Goal: Task Accomplishment & Management: Manage account settings

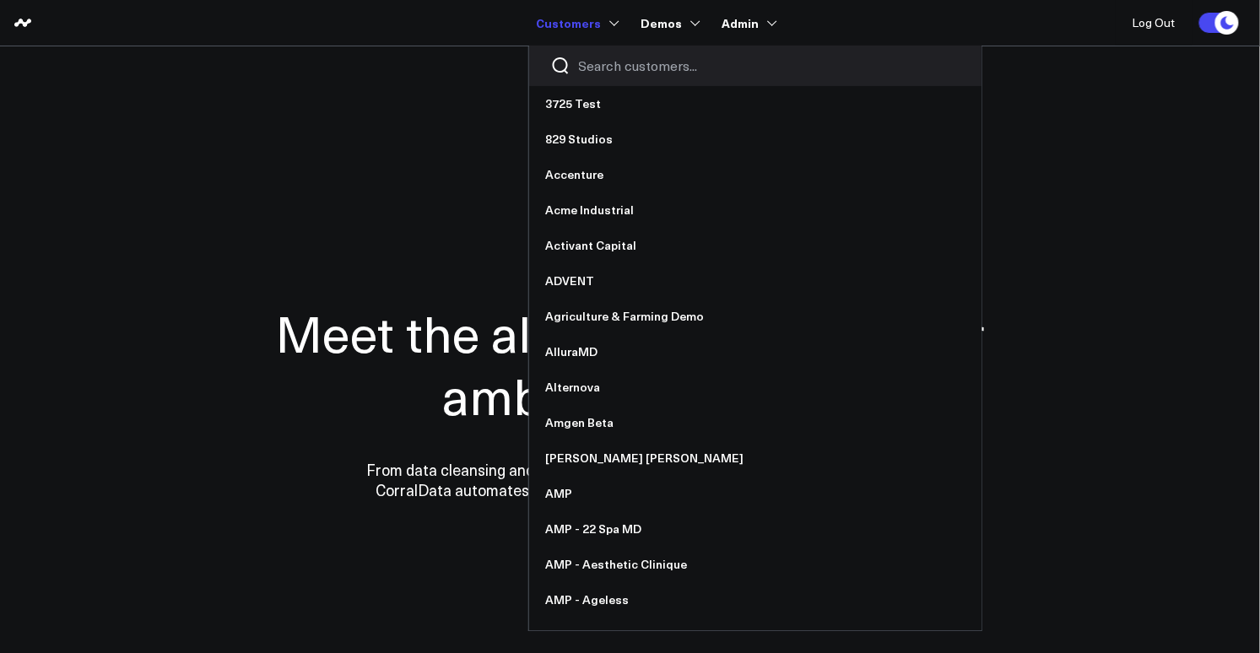
click at [587, 68] on input "Search customers input" at bounding box center [769, 66] width 381 height 19
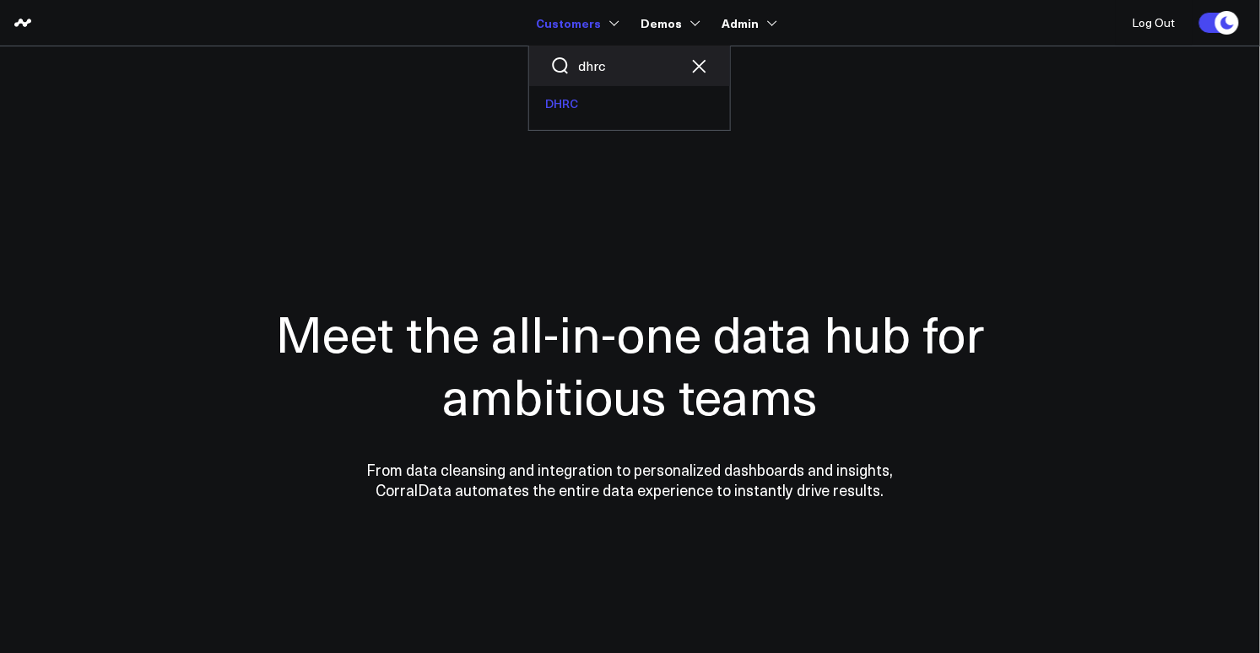
type input "dhrc"
click at [582, 111] on link "DHRC" at bounding box center [629, 103] width 201 height 35
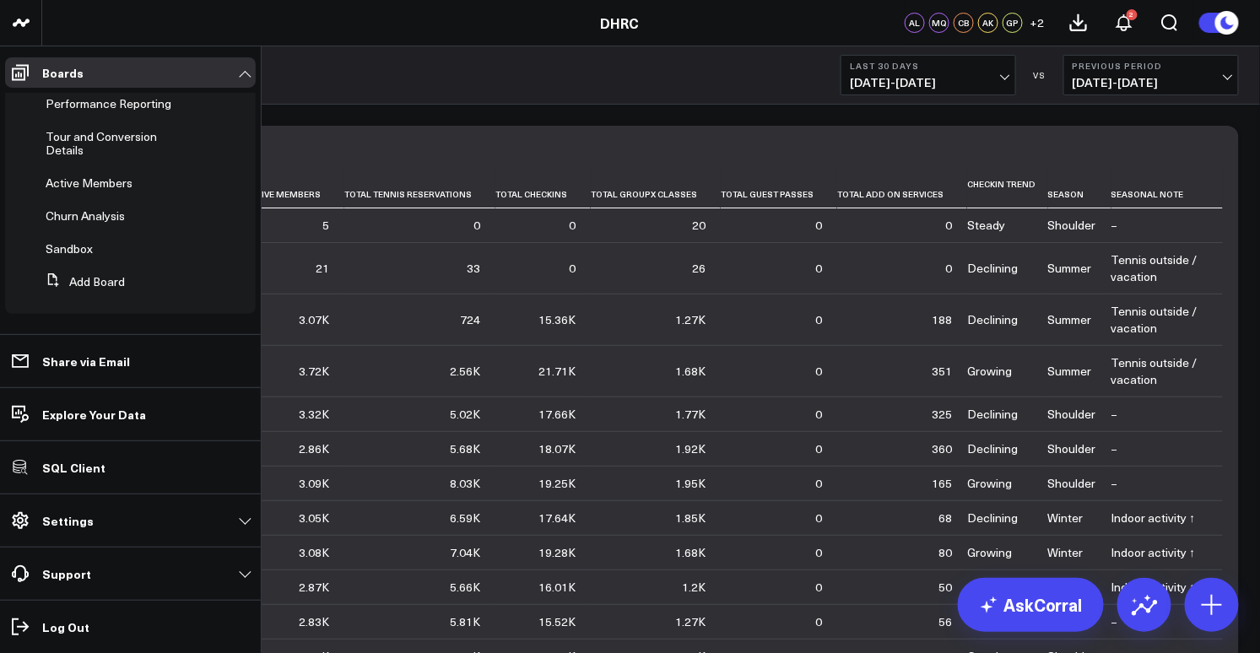
scroll to position [101, 0]
click at [80, 254] on span "Active Members" at bounding box center [89, 250] width 87 height 16
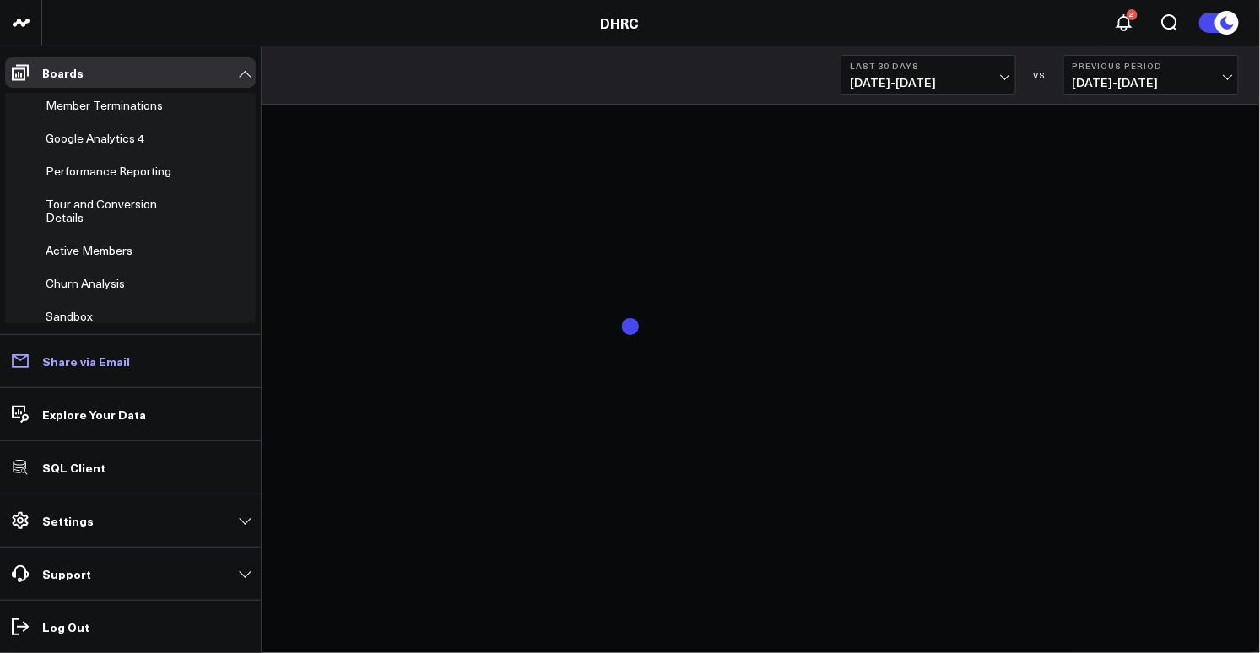
scroll to position [88, 0]
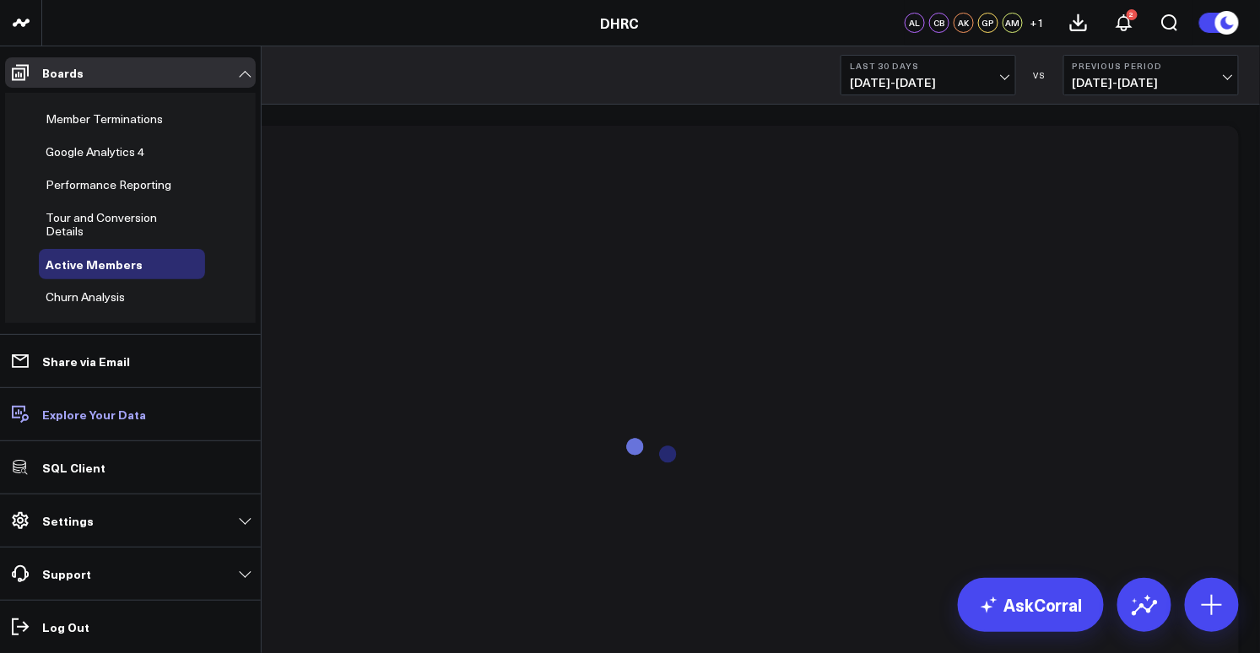
click at [89, 418] on p "Explore Your Data" at bounding box center [94, 415] width 104 height 14
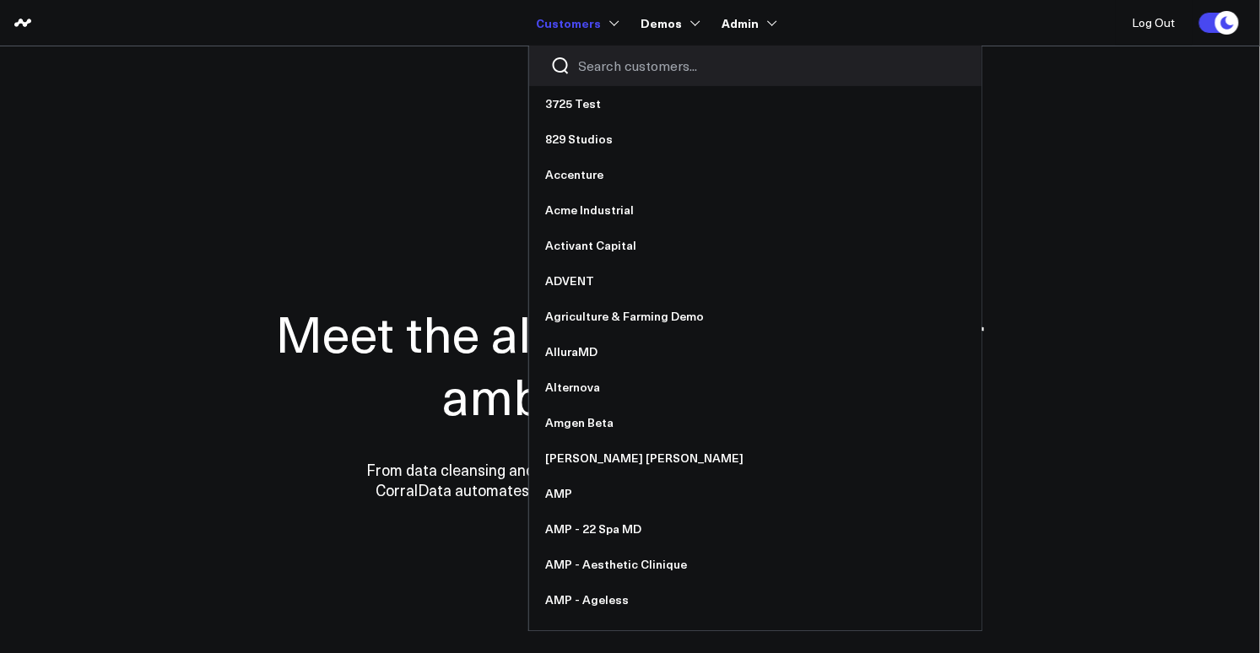
click at [605, 73] on input "Search customers input" at bounding box center [769, 66] width 381 height 19
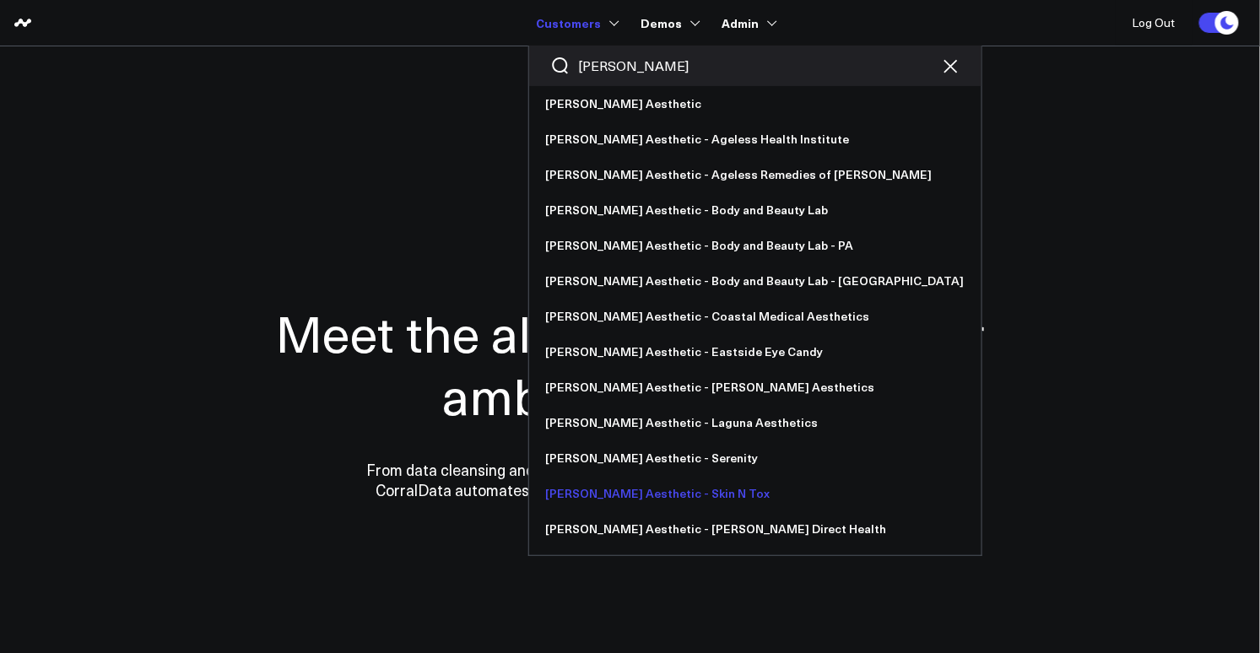
type input "annie"
click at [667, 488] on link "[PERSON_NAME] Aesthetic - Skin N Tox" at bounding box center [755, 493] width 452 height 35
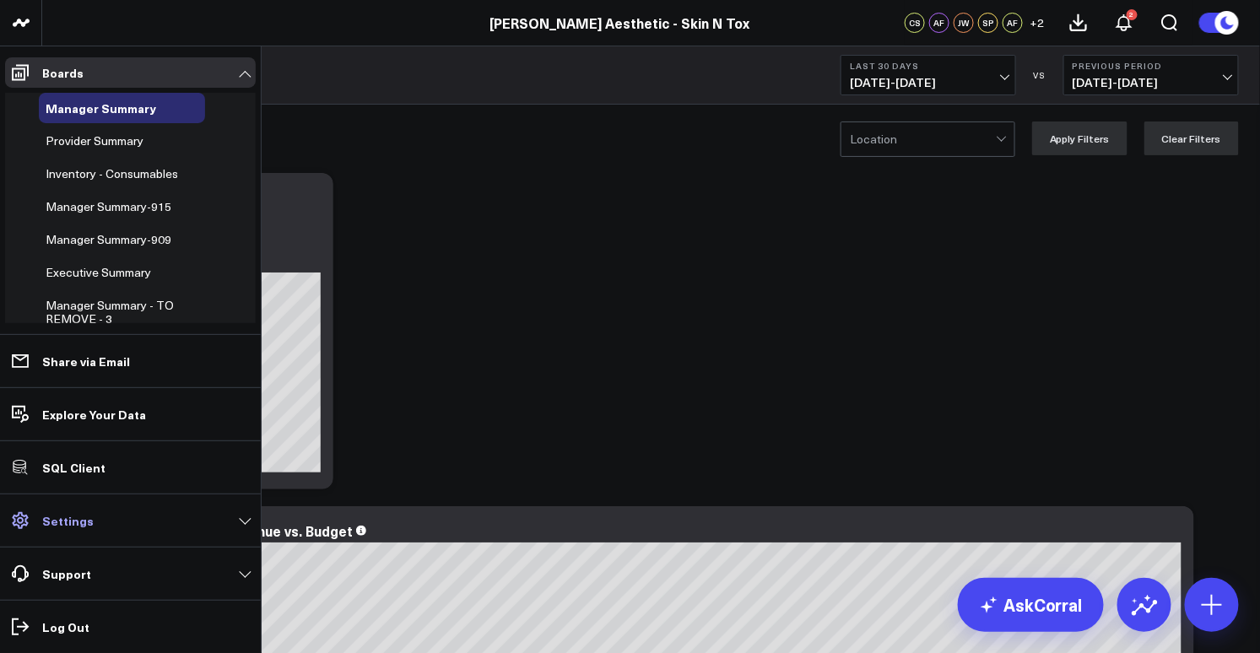
click at [60, 524] on p "Settings" at bounding box center [67, 521] width 51 height 14
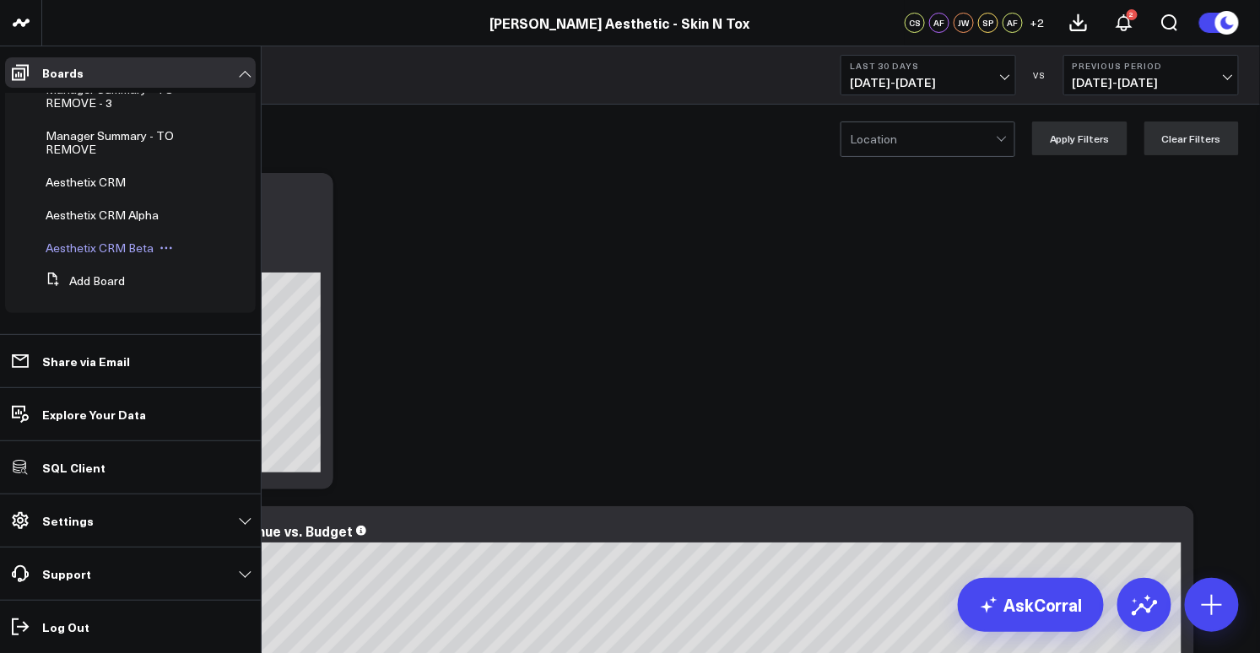
click at [122, 247] on span "Aesthetix CRM Beta" at bounding box center [100, 248] width 108 height 16
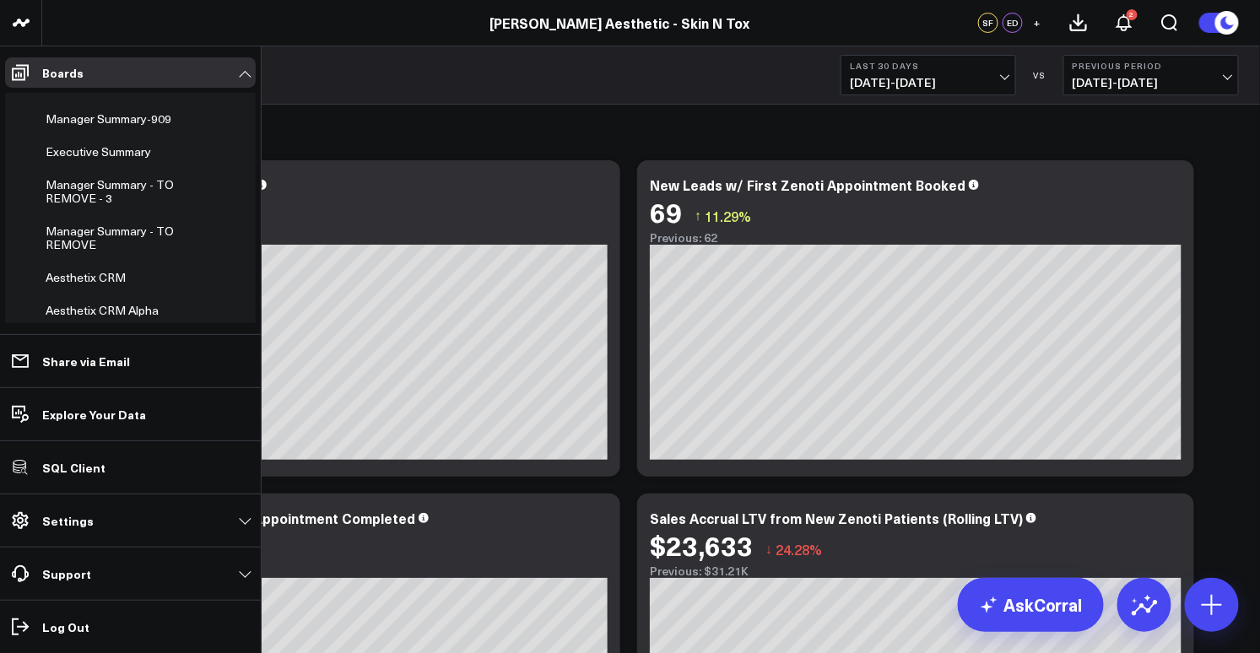
scroll to position [229, 0]
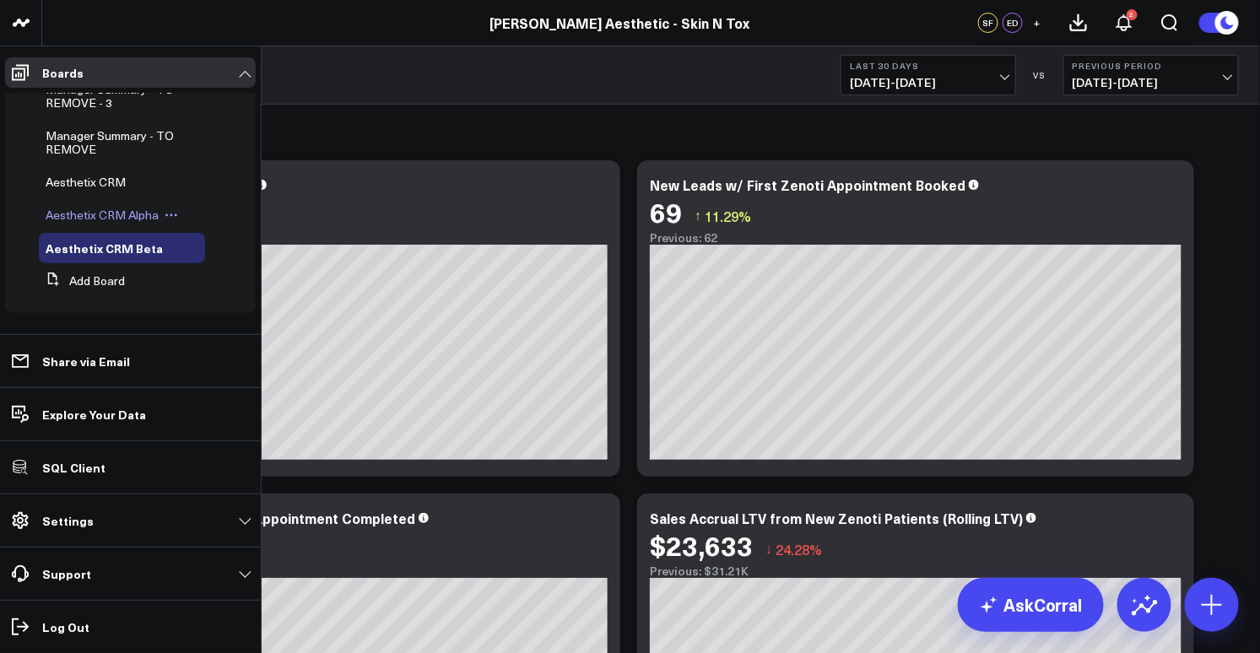
click at [102, 216] on span "Aesthetix CRM Alpha" at bounding box center [102, 215] width 113 height 16
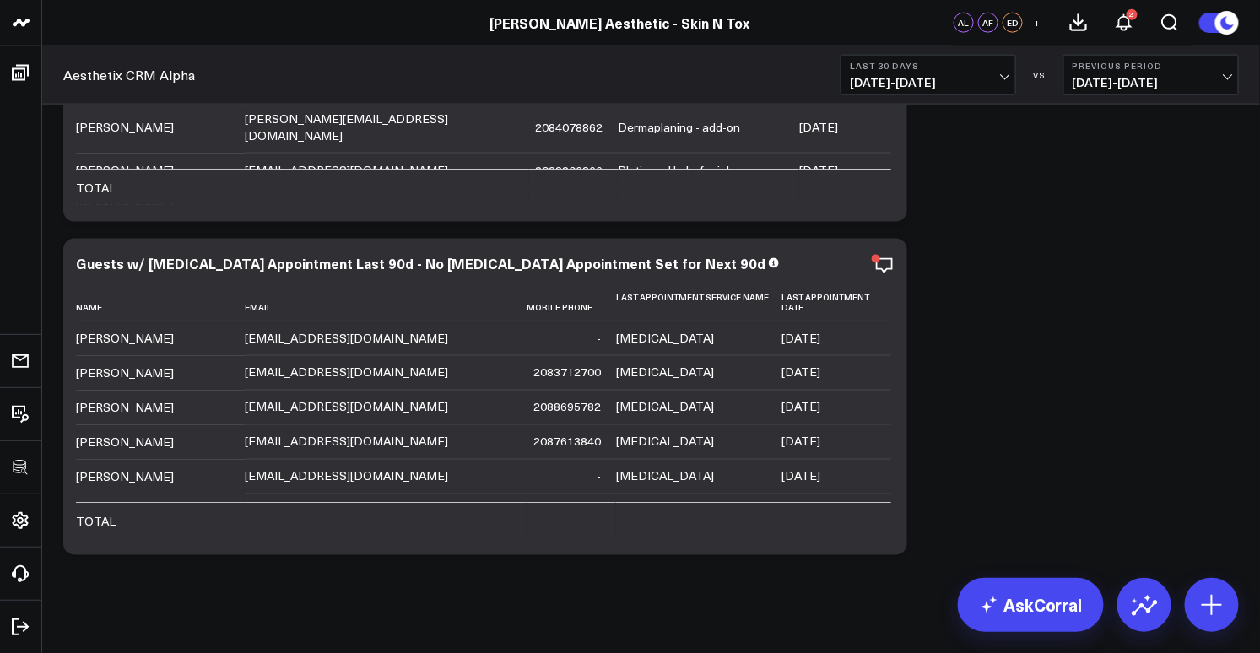
scroll to position [4915, 0]
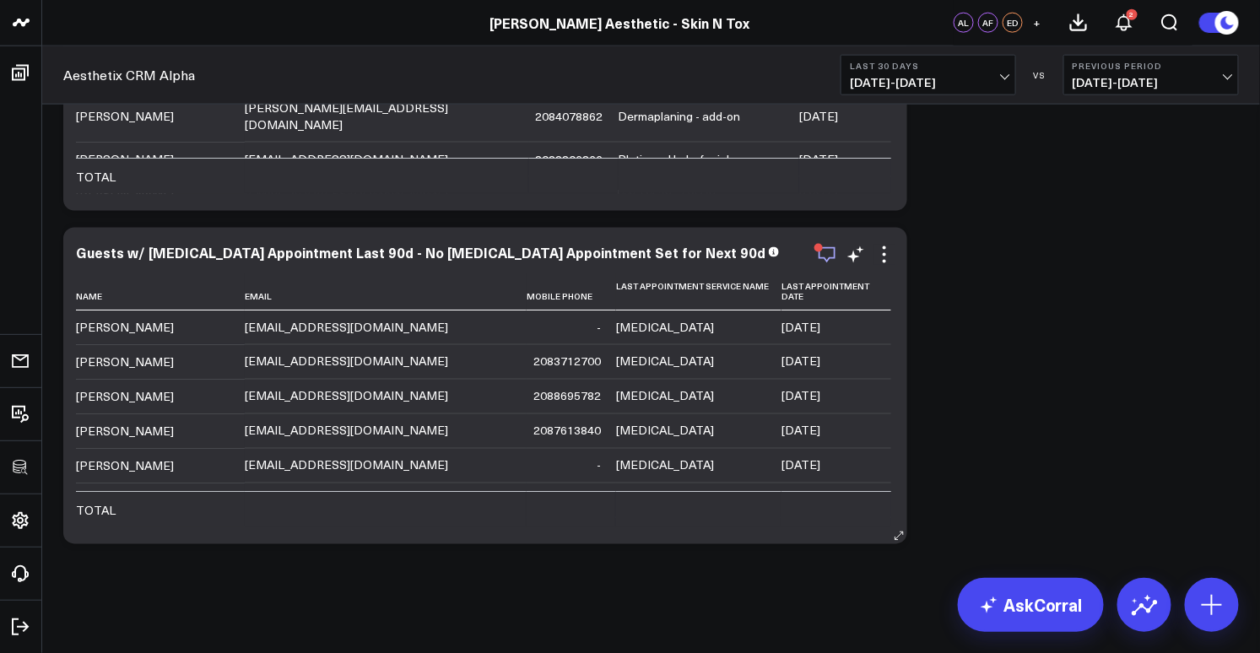
click at [826, 252] on icon "button" at bounding box center [827, 255] width 20 height 20
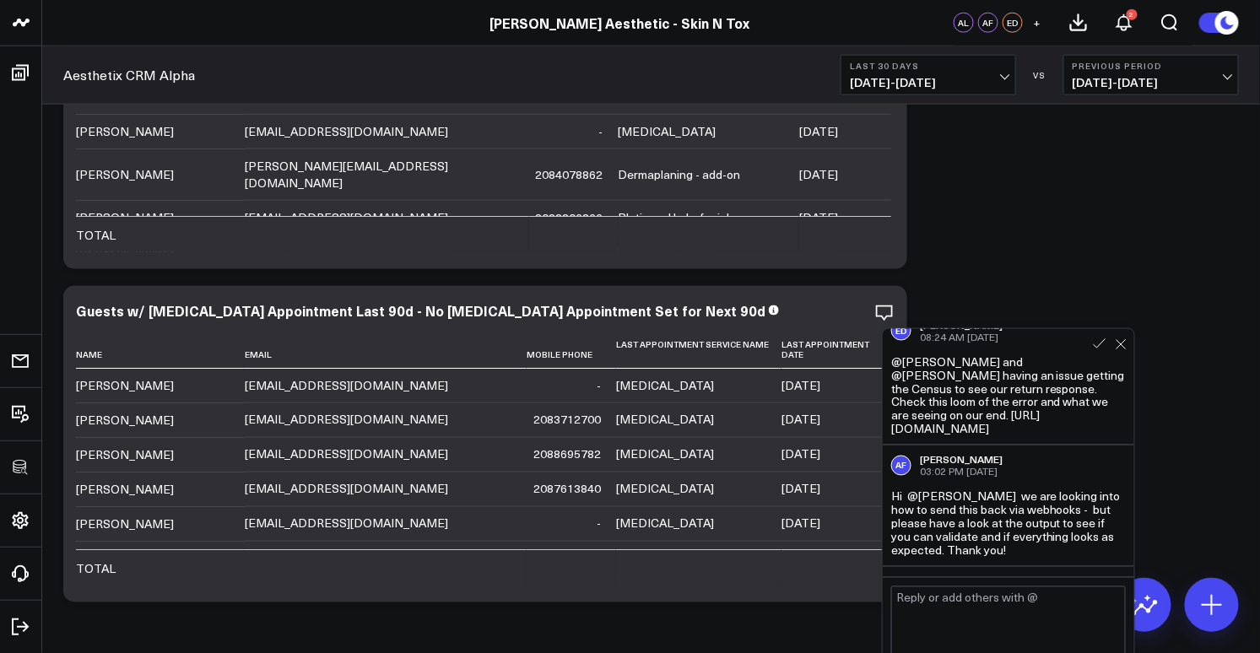
scroll to position [477, 0]
click at [969, 437] on div "@alex and @alina having an issue getting the Census to see our return response.…" at bounding box center [1008, 396] width 235 height 81
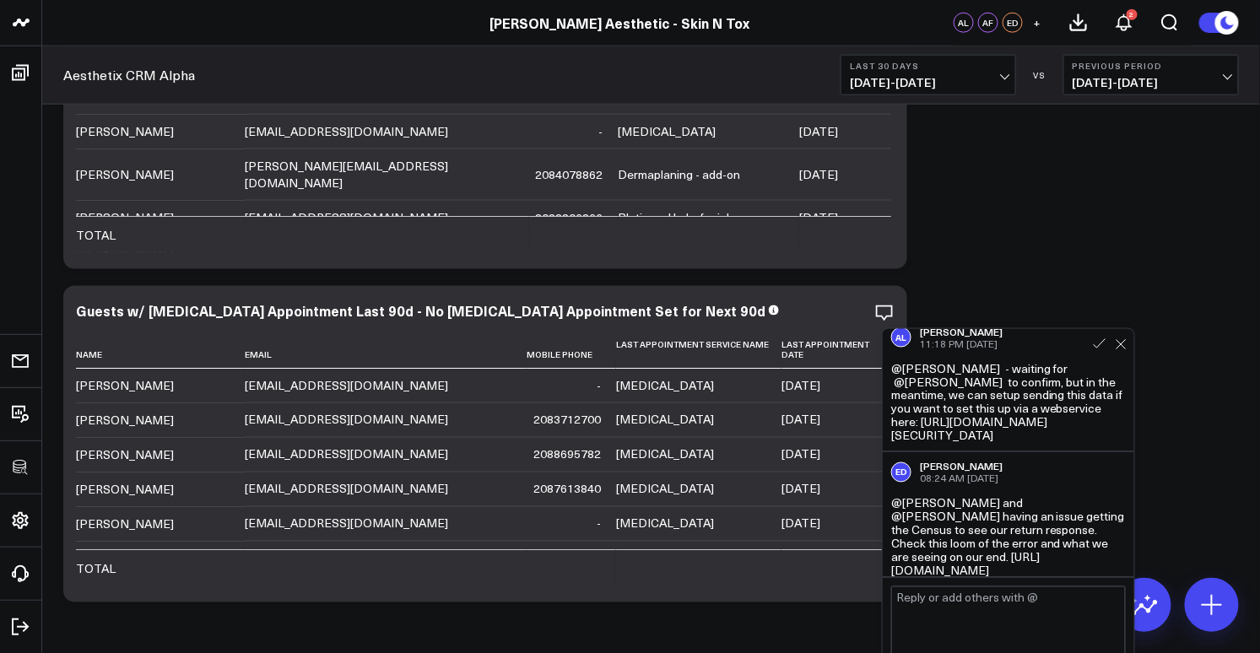
scroll to position [335, 0]
drag, startPoint x: 894, startPoint y: 396, endPoint x: 959, endPoint y: 465, distance: 94.9
click at [959, 444] on div "@Eric Dunn - waiting for @Alina Fadeyeva to confirm, but in the meantime, we ca…" at bounding box center [1008, 403] width 235 height 81
drag, startPoint x: 893, startPoint y: 397, endPoint x: 951, endPoint y: 465, distance: 89.1
click at [951, 444] on div "@Eric Dunn - waiting for @Alina Fadeyeva to confirm, but in the meantime, we ca…" at bounding box center [1008, 403] width 235 height 81
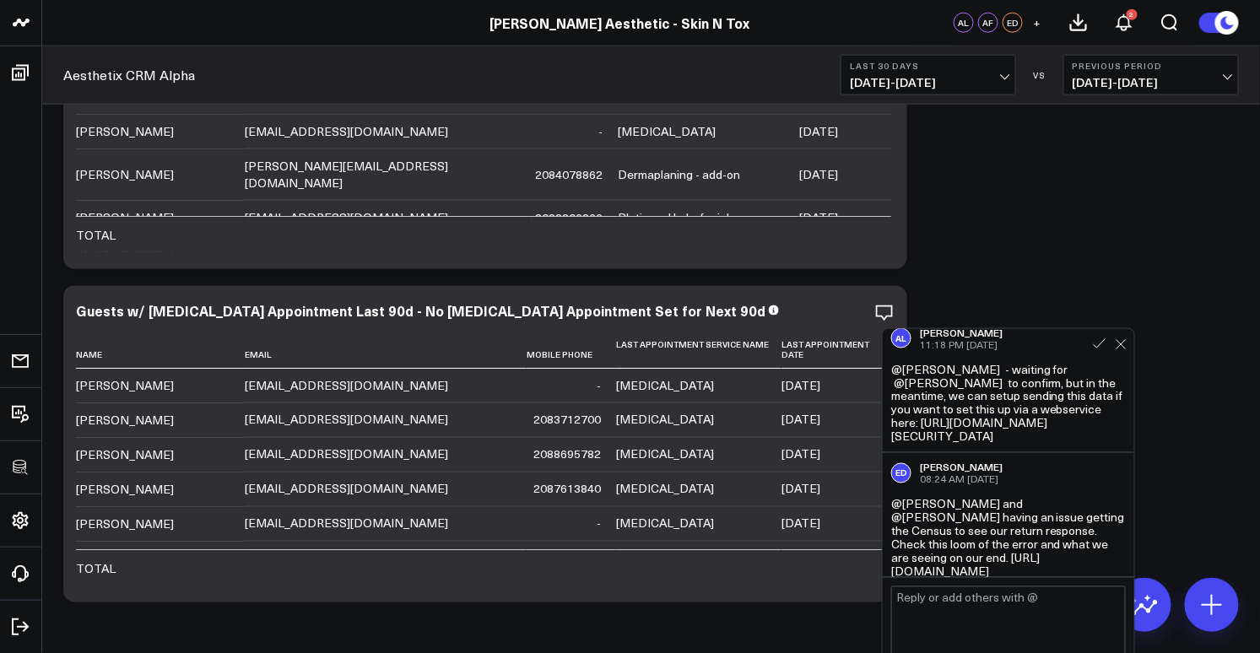
copy div "https://app.getcensus.com/pbc?auth=eyJhbGciOiJIUzI1NiJ9.eyJodHRwczovL2FwcC5nZXR…"
click at [883, 318] on icon at bounding box center [884, 319] width 3 height 3
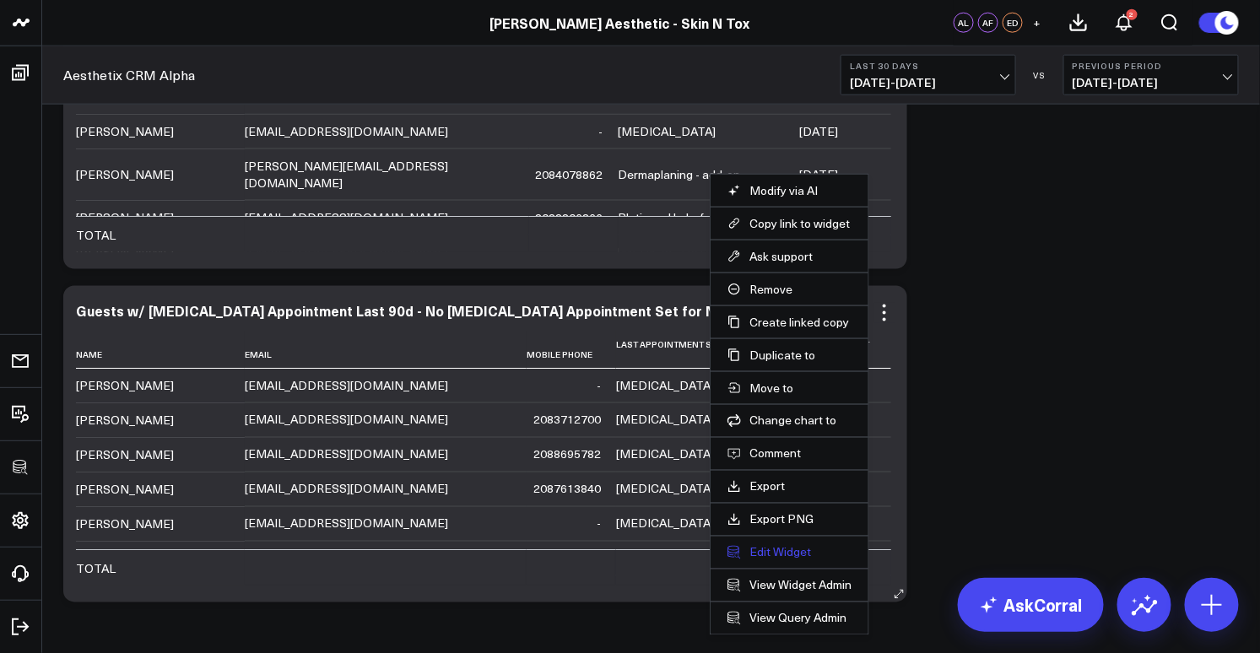
click at [769, 553] on button "Edit Widget" at bounding box center [789, 552] width 124 height 15
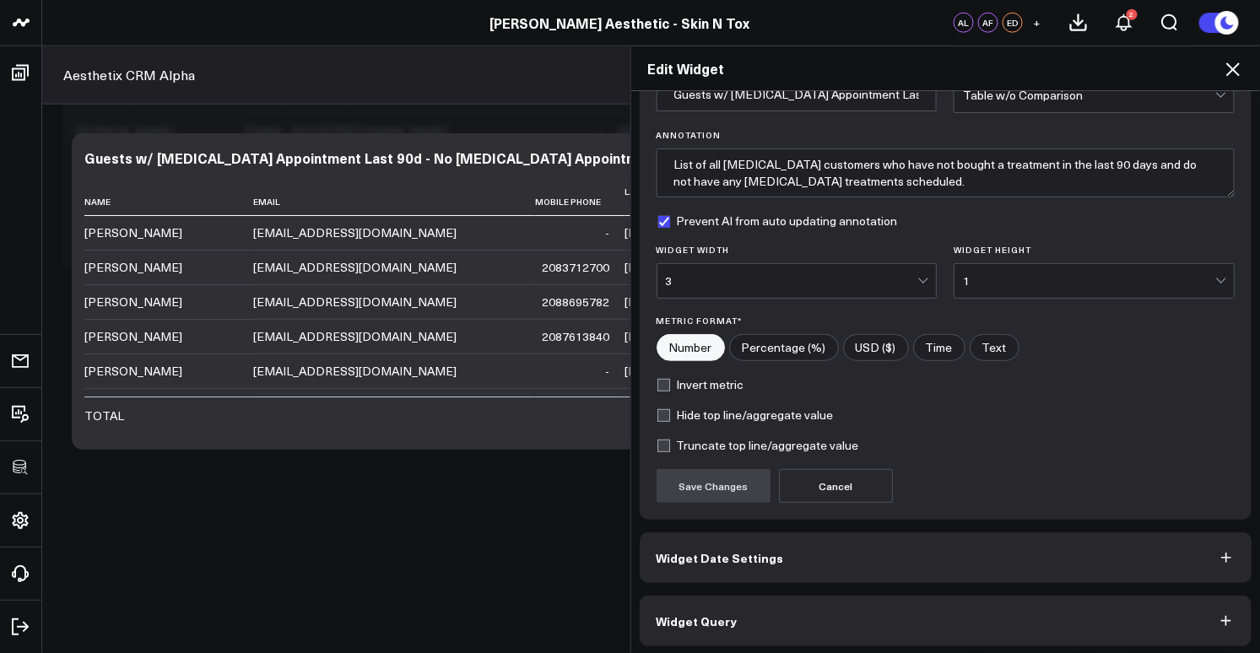
scroll to position [98, 0]
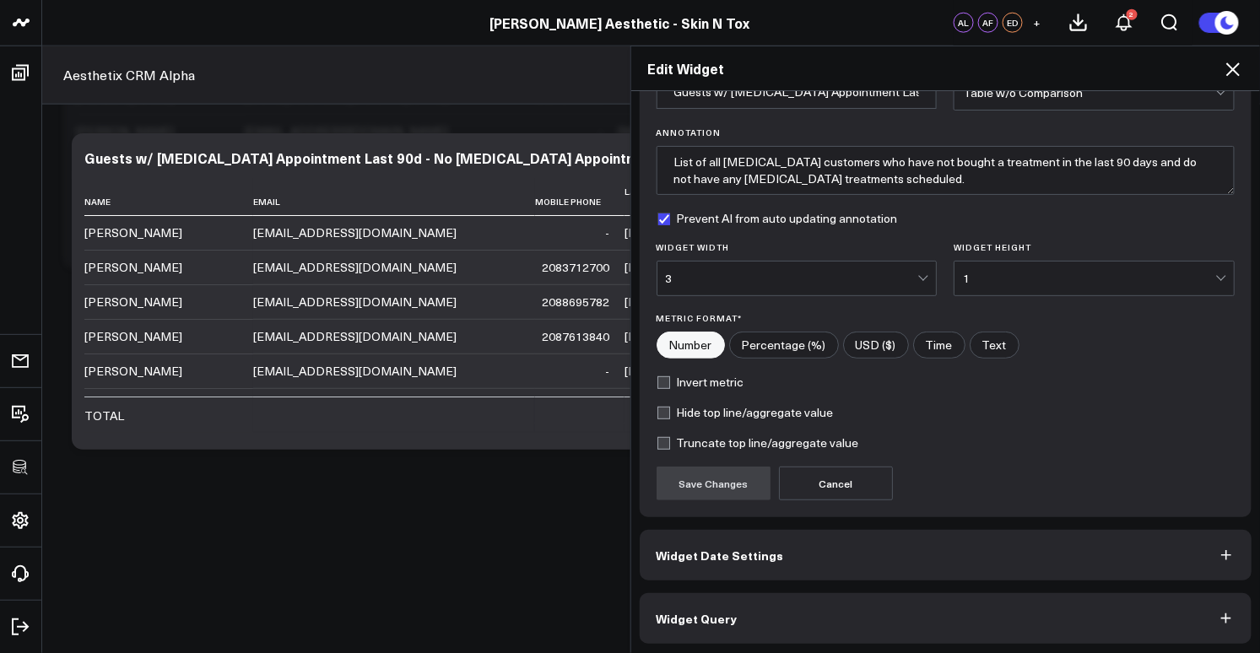
click at [765, 611] on button "Widget Query" at bounding box center [946, 618] width 613 height 51
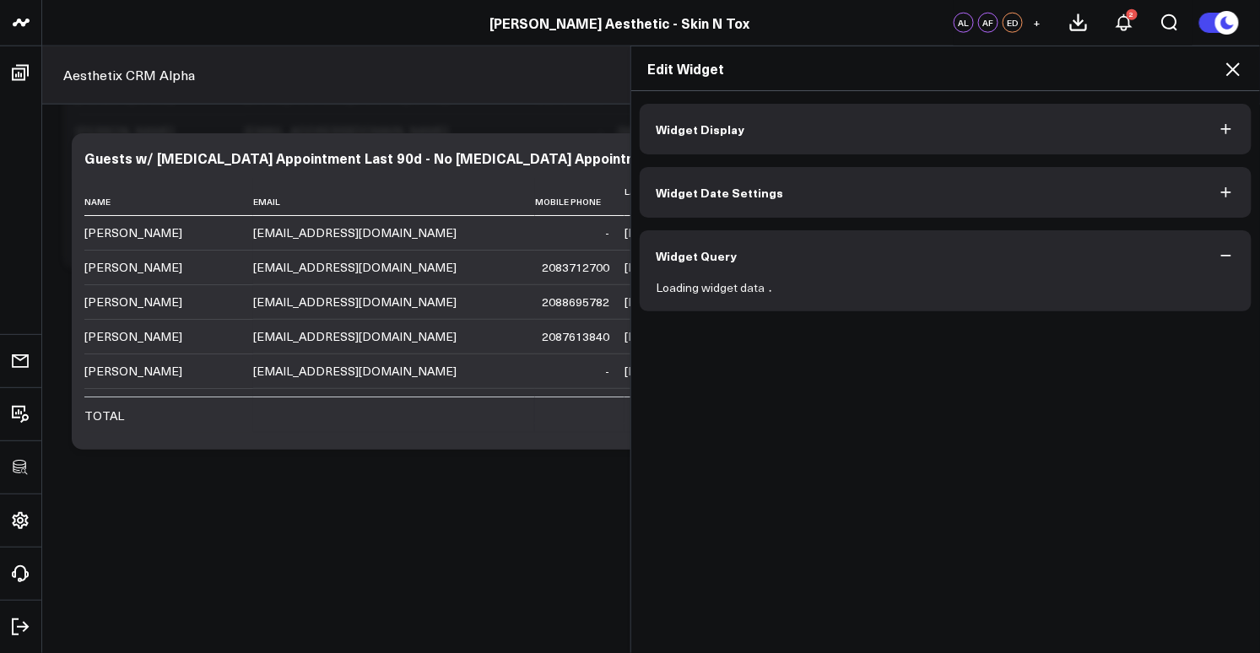
scroll to position [0, 0]
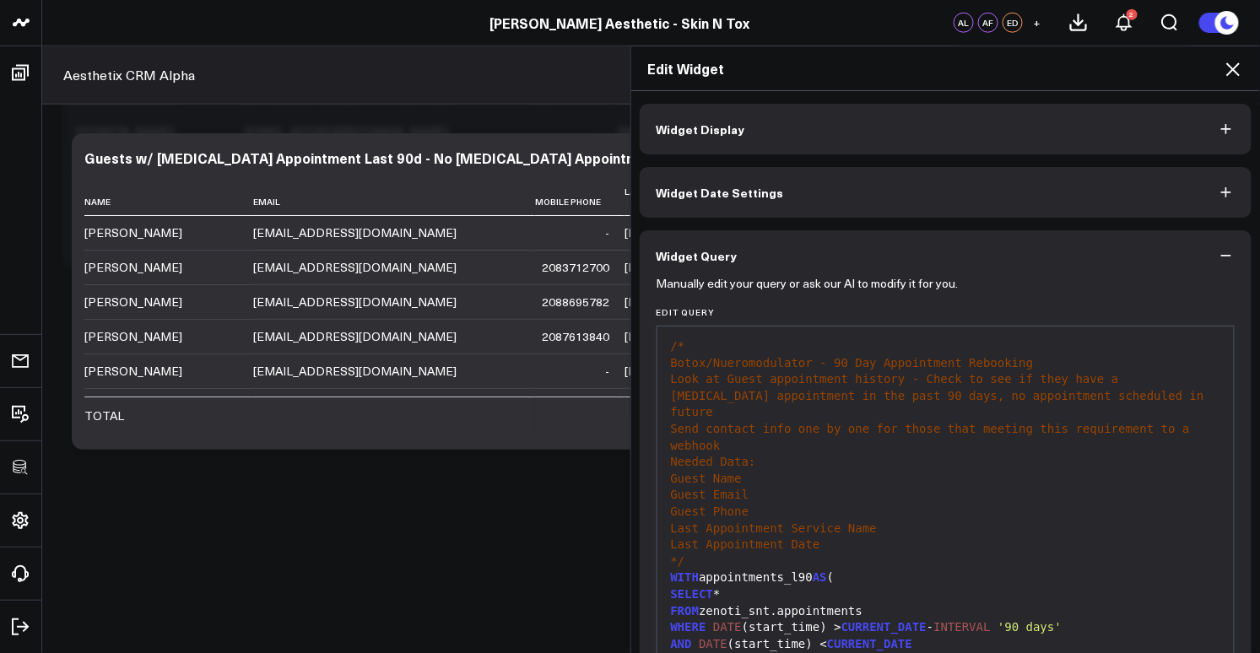
click at [779, 471] on div "Guest Name" at bounding box center [946, 479] width 560 height 17
click at [813, 432] on div "Send contact info one by one for those that meeting this requirement to a webho…" at bounding box center [946, 437] width 560 height 33
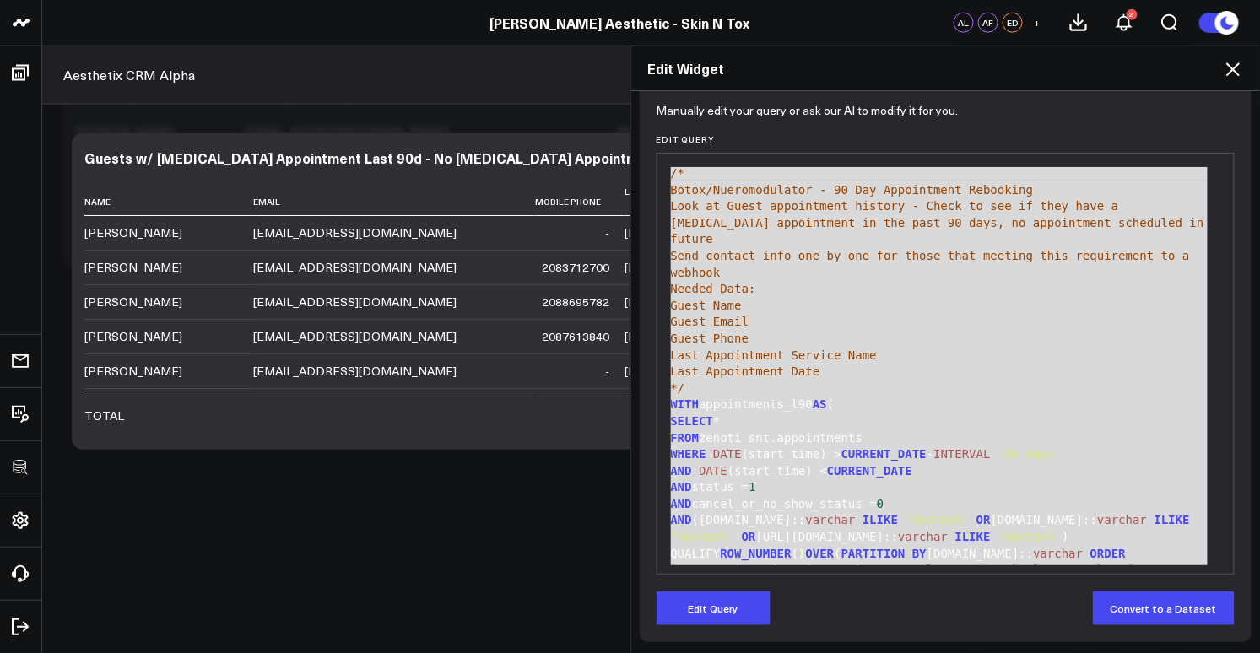
drag, startPoint x: 922, startPoint y: 553, endPoint x: 667, endPoint y: 170, distance: 459.9
click at [667, 170] on div "/* Botox/Nueromodulator - 90 Day Appointment Rebooking Look at Guest appointmen…" at bounding box center [946, 545] width 560 height 767
copy div "/* Botox/Nueromodulator - 90 Day Appointment Rebooking Look at Guest appointmen…"
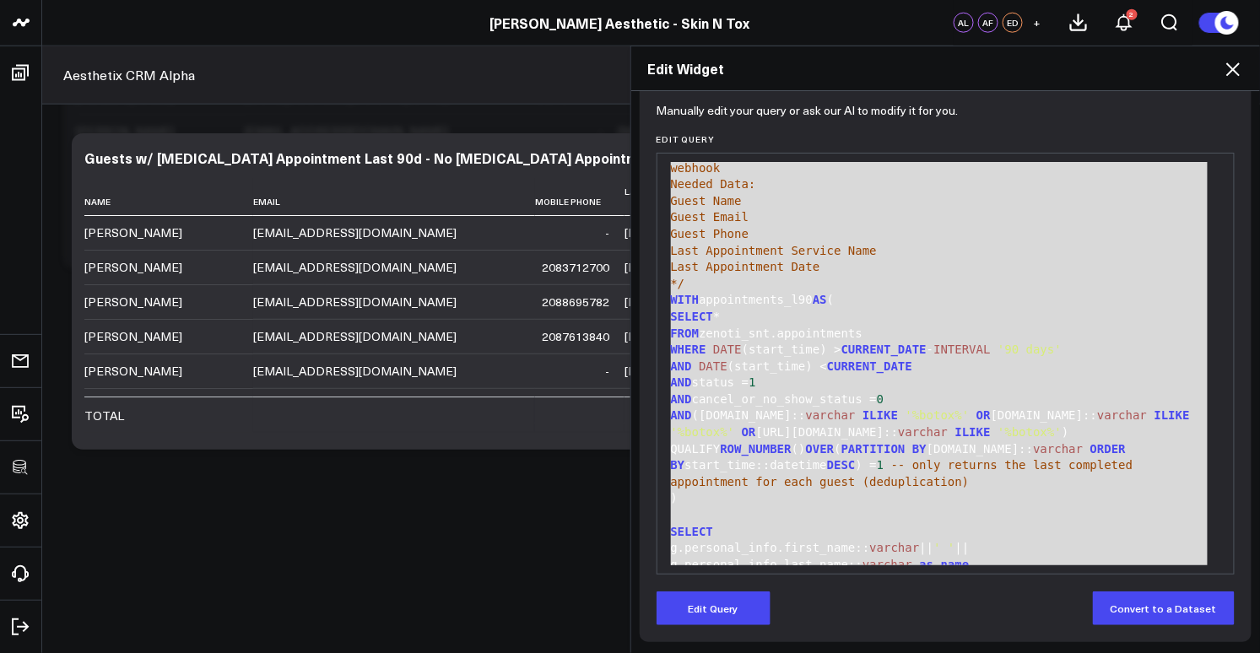
scroll to position [115, 0]
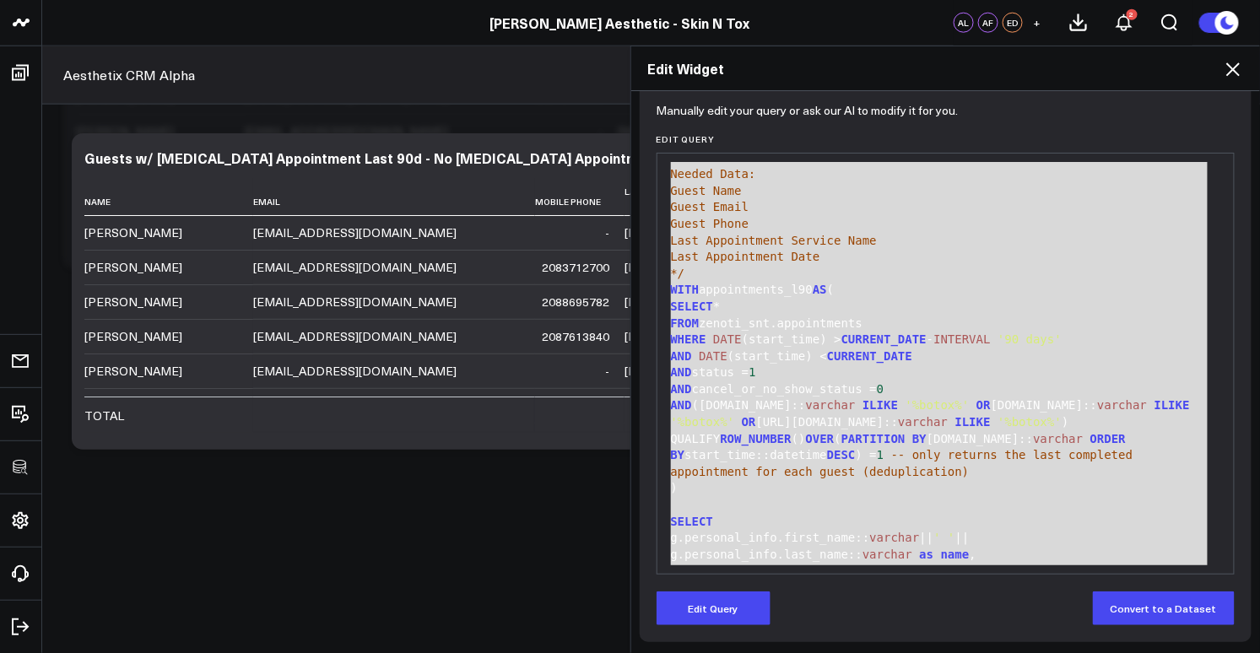
click at [852, 398] on span "varchar" at bounding box center [831, 405] width 50 height 14
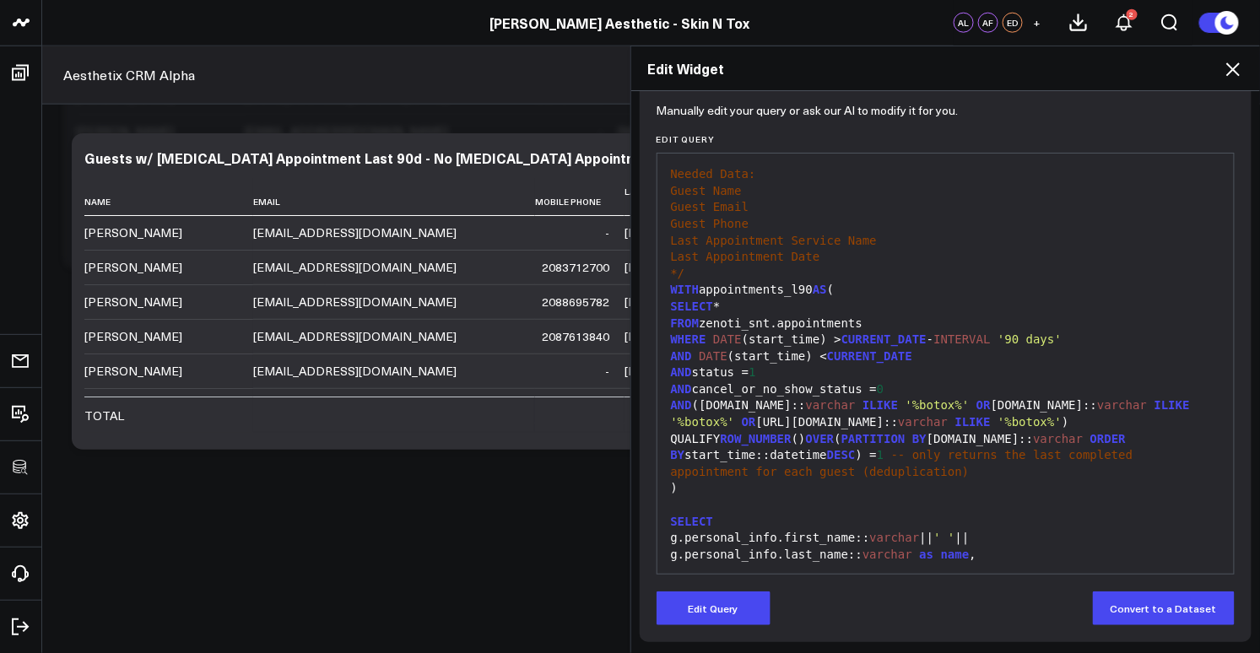
drag, startPoint x: 749, startPoint y: 251, endPoint x: 681, endPoint y: 181, distance: 97.9
click at [737, 236] on div "/* Botox/Nueromodulator - 90 Day Appointment Rebooking Look at Guest appointmen…" at bounding box center [946, 430] width 560 height 767
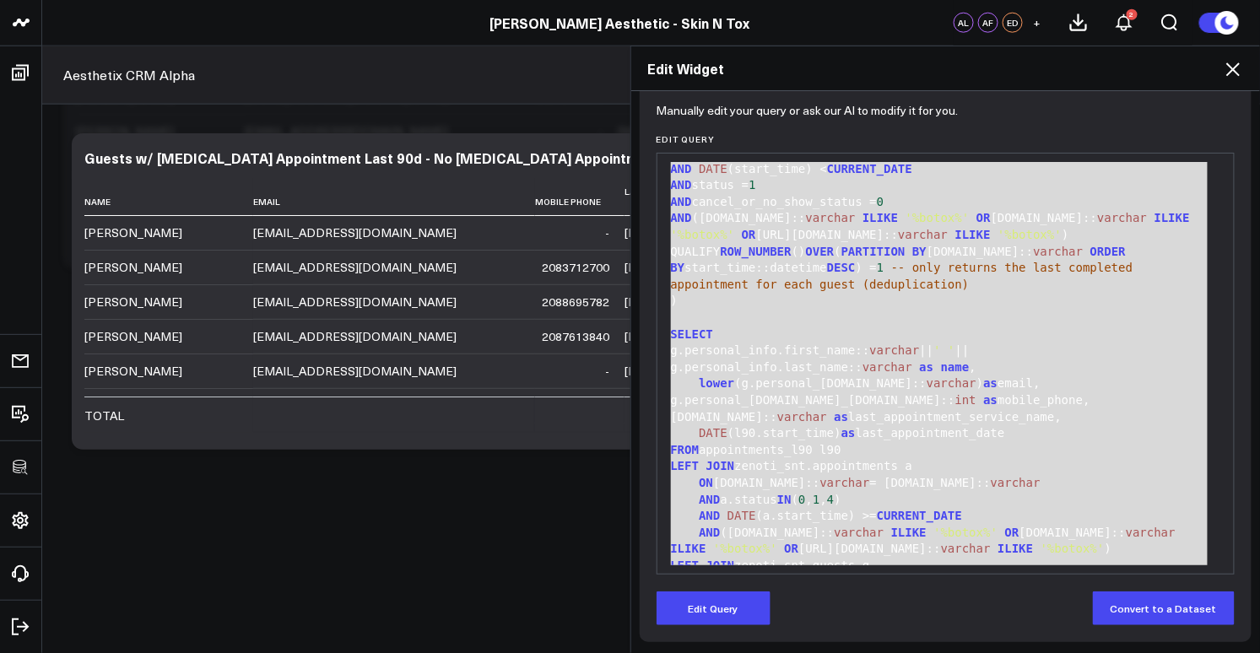
scroll to position [380, 0]
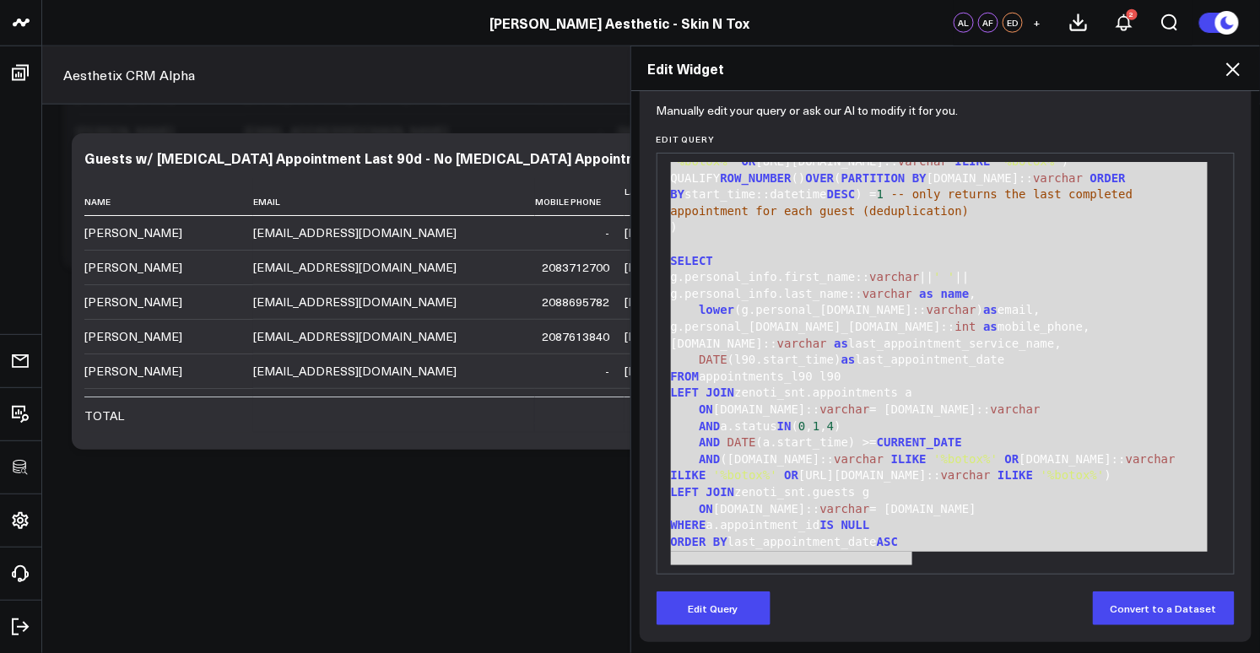
drag, startPoint x: 669, startPoint y: 165, endPoint x: 1083, endPoint y: 634, distance: 625.4
click at [1083, 634] on div "Manually edit your query or ask our AI to modify it for you. Edit Query 99 1 2 …" at bounding box center [946, 375] width 613 height 534
copy div "Needed Data: Guest Name Guest Email Guest Phone Last Appointment Service Name L…"
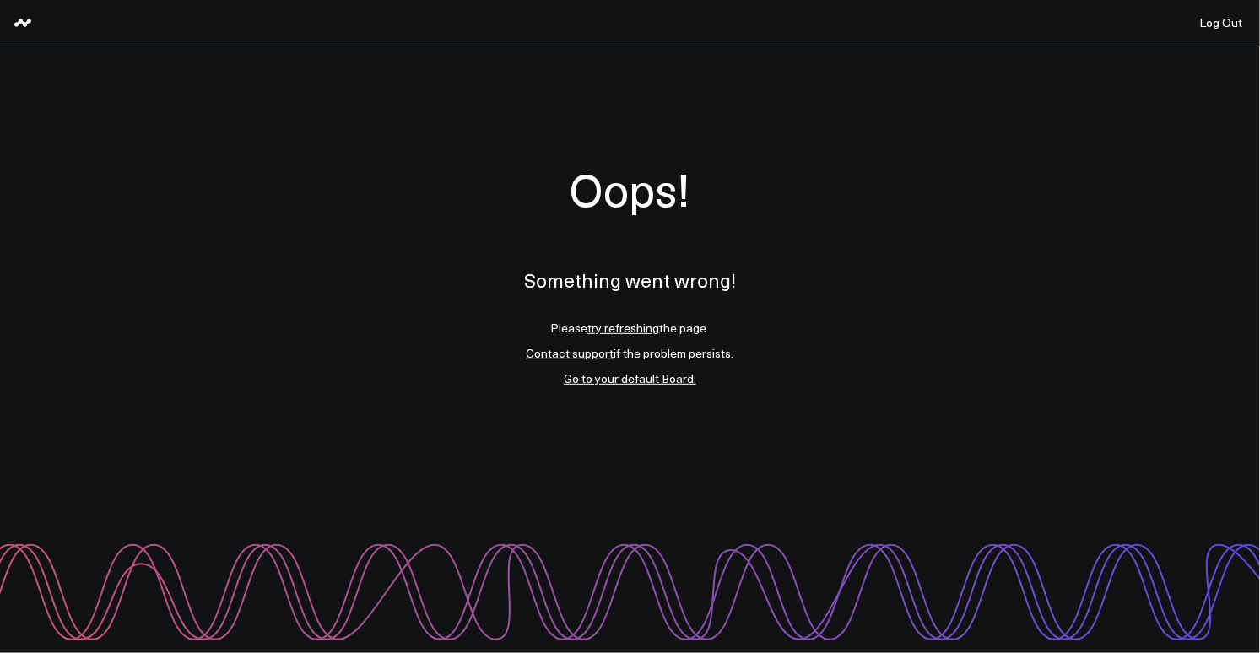
scroll to position [0, 0]
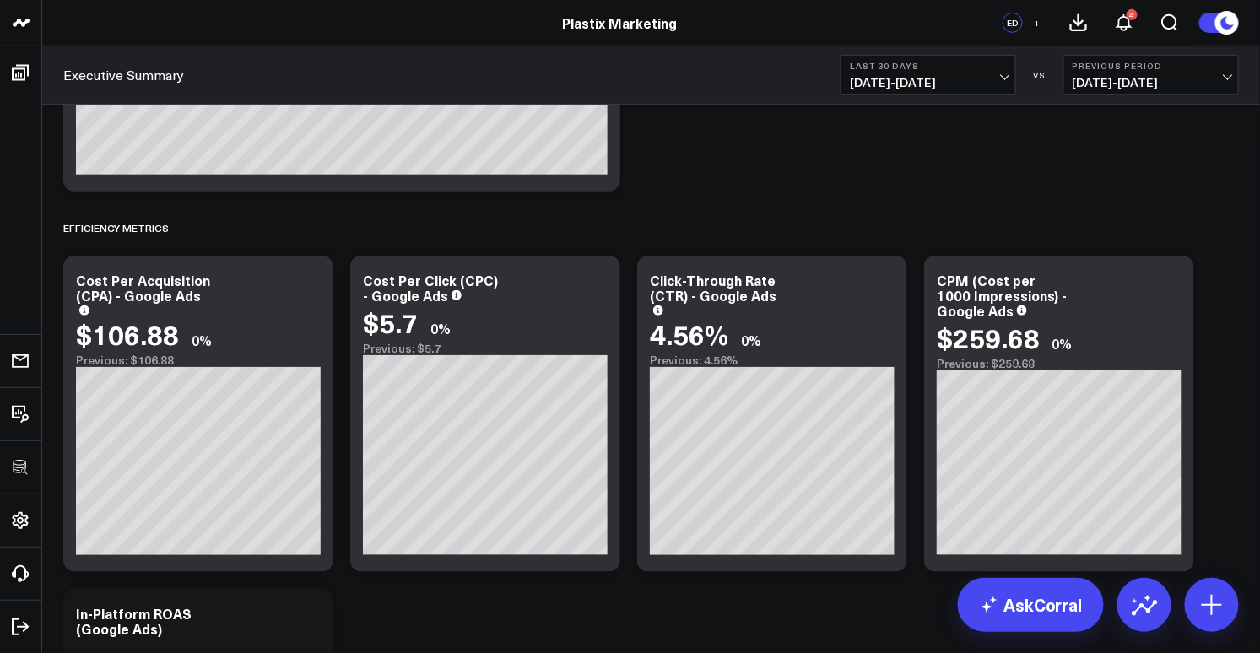
scroll to position [646, 0]
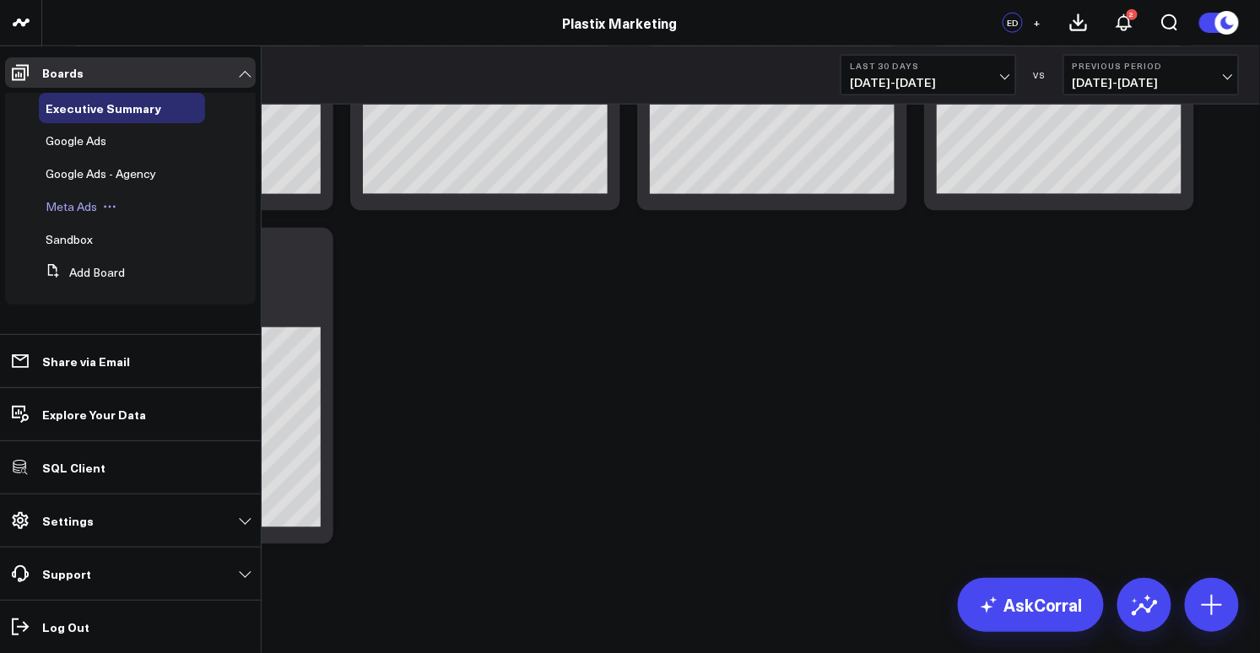
click at [78, 205] on span "Meta Ads" at bounding box center [71, 206] width 51 height 16
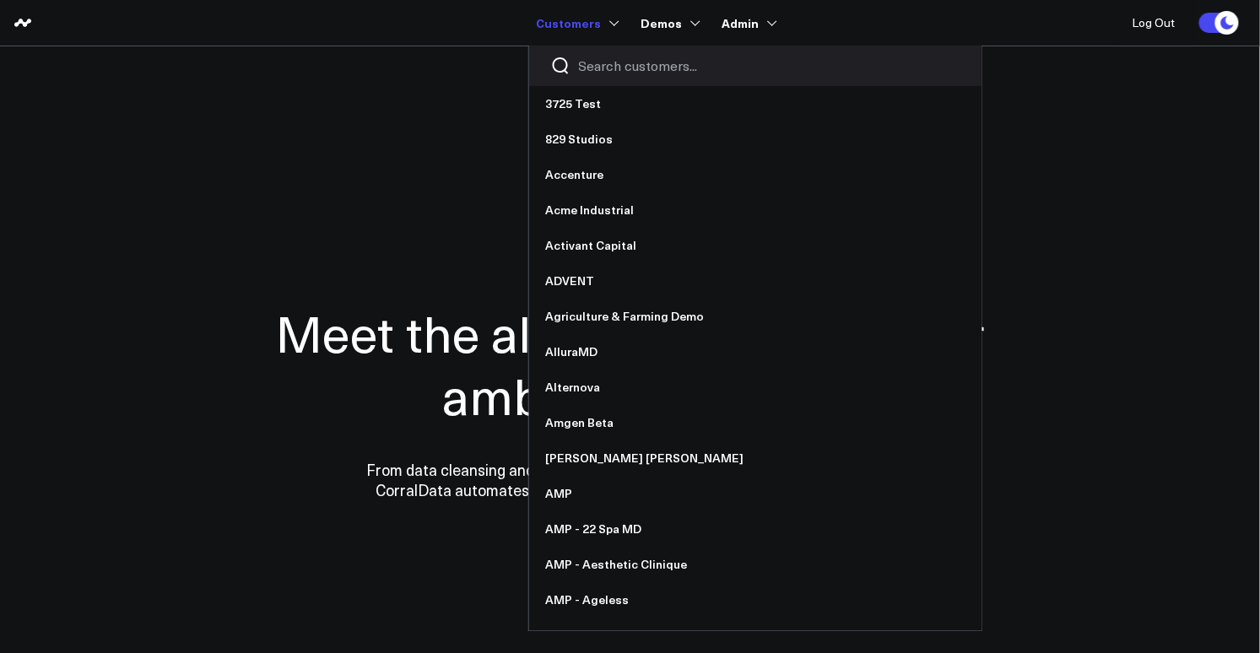
click at [613, 62] on input "Search customers input" at bounding box center [769, 66] width 381 height 19
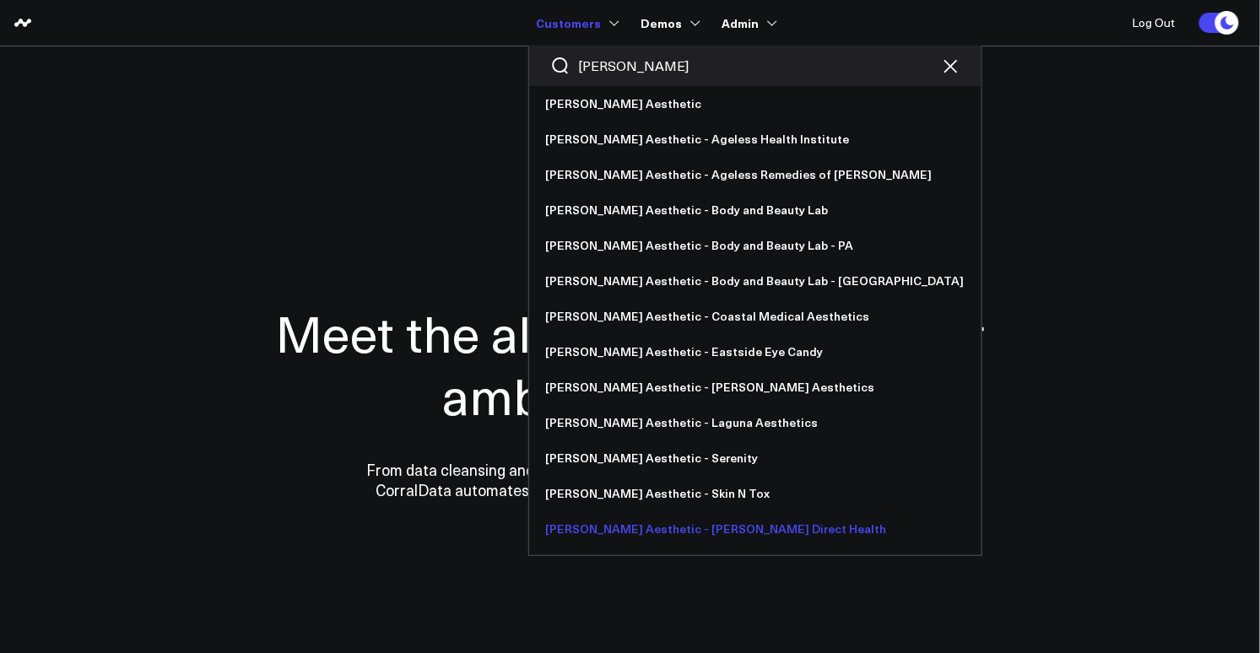
scroll to position [34, 0]
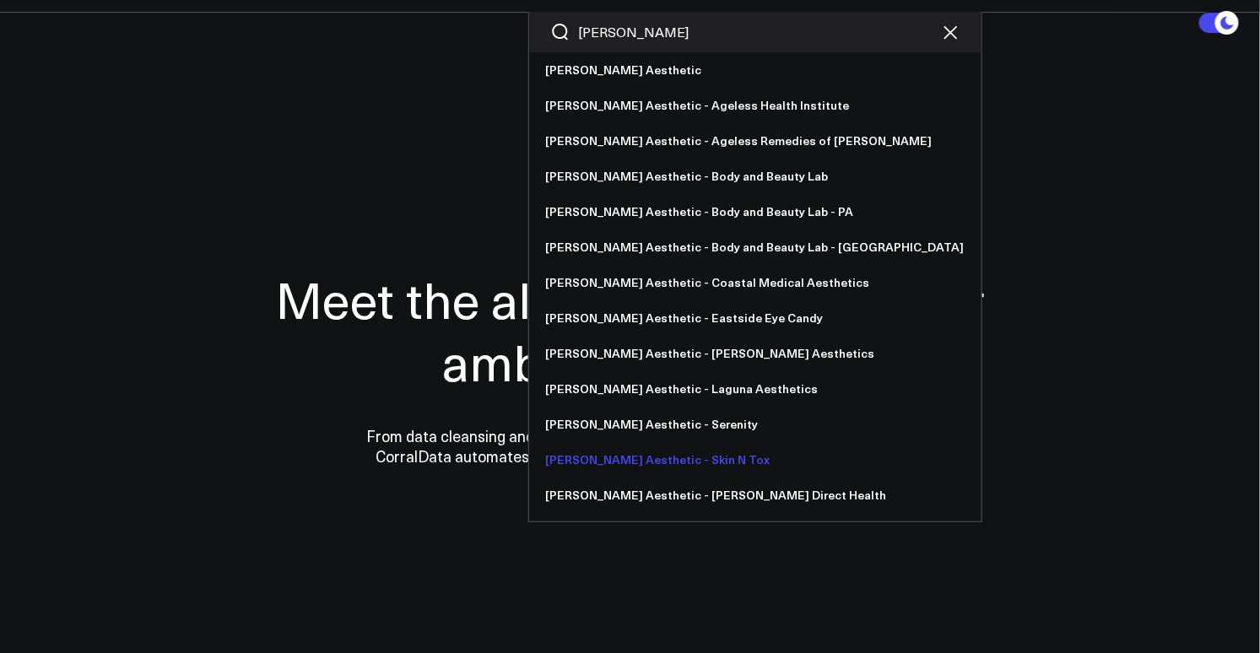
type input "annie"
click at [676, 457] on link "[PERSON_NAME] Aesthetic - Skin N Tox" at bounding box center [755, 459] width 452 height 35
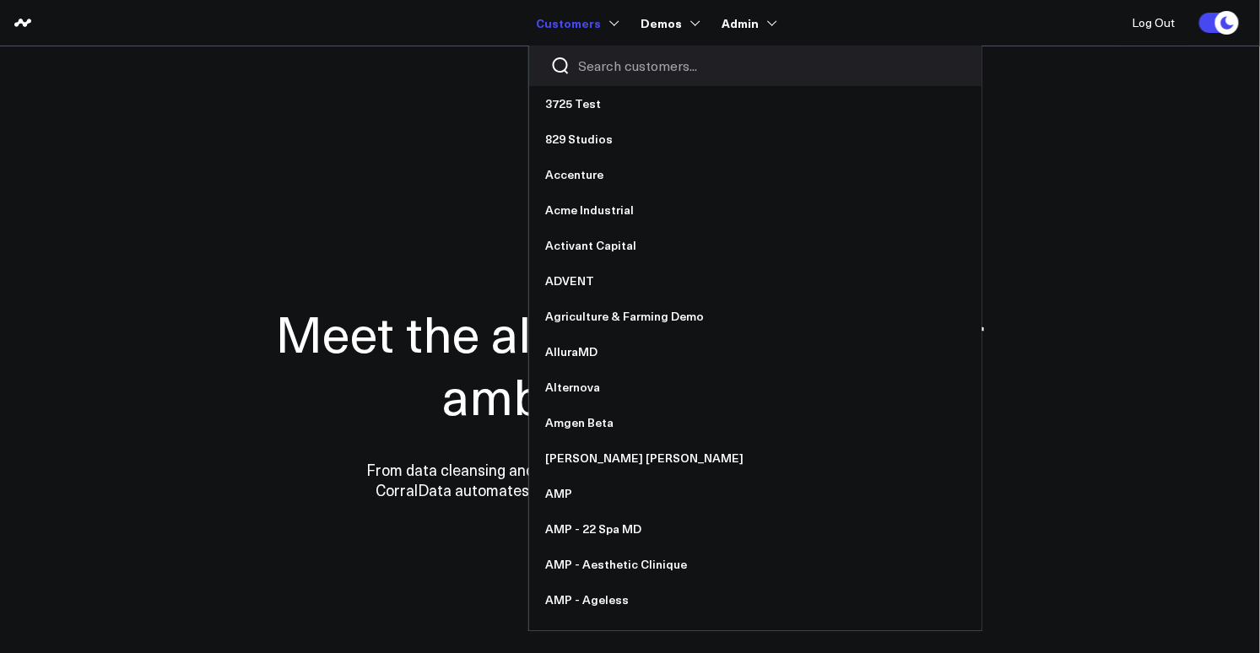
click at [614, 66] on input "Search customers input" at bounding box center [769, 66] width 381 height 19
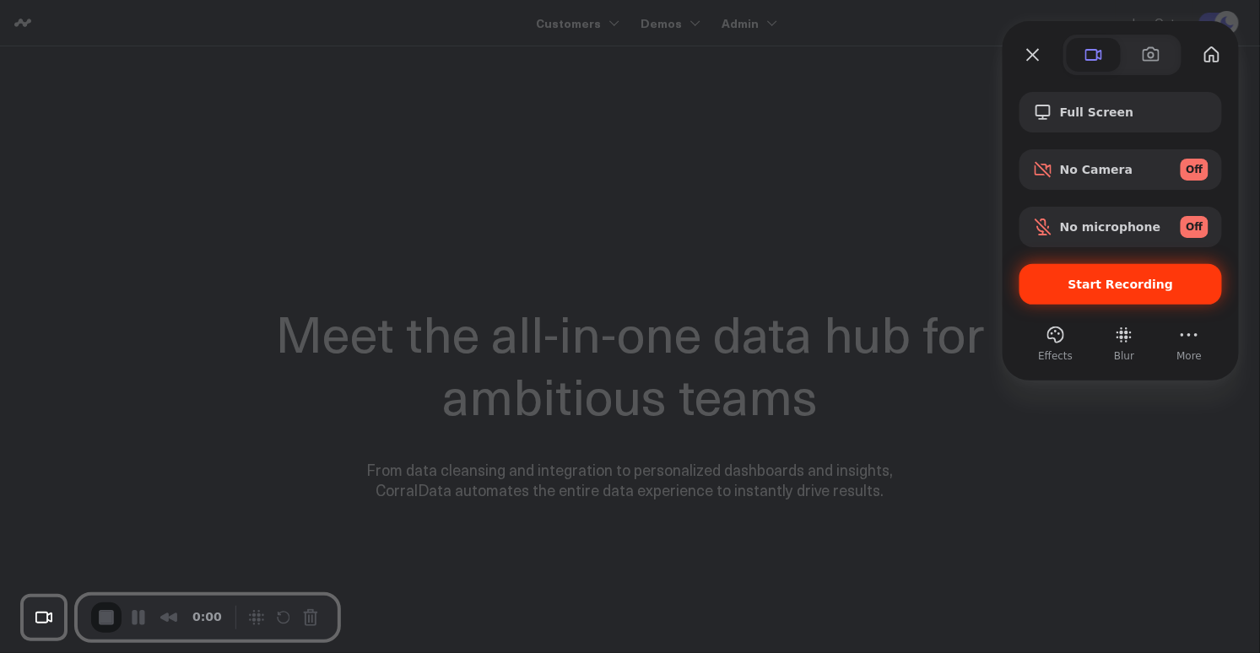
click at [1091, 278] on span "Start Recording" at bounding box center [1120, 285] width 105 height 14
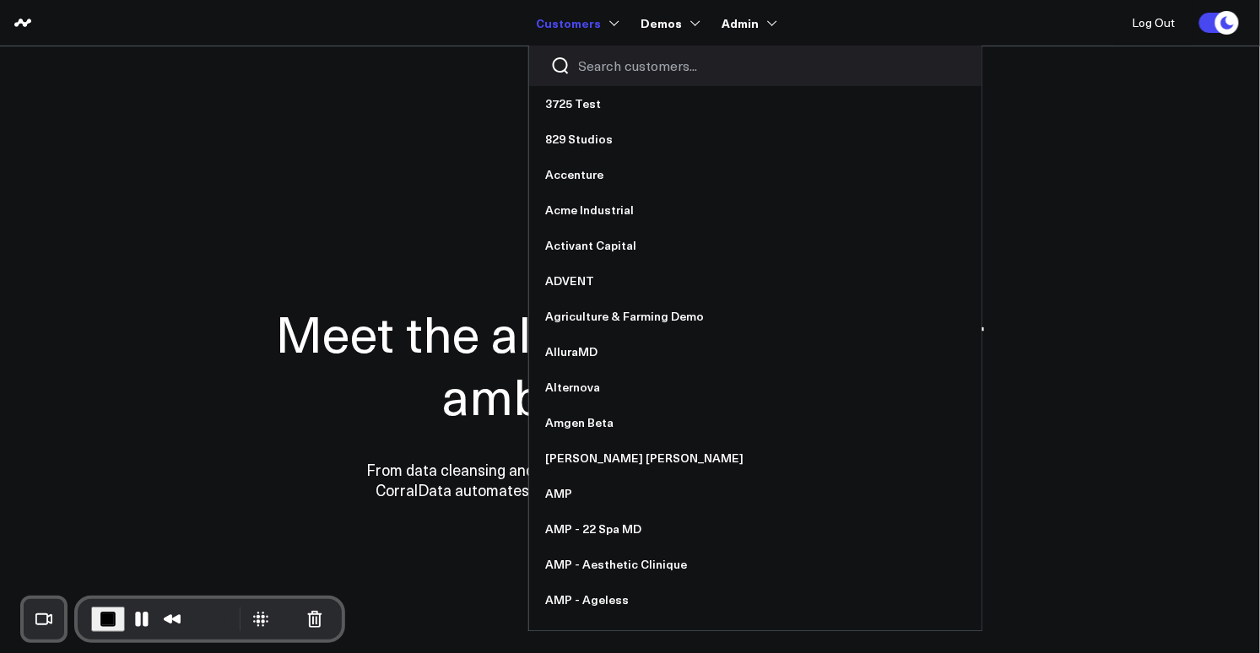
click at [596, 76] on div at bounding box center [755, 66] width 452 height 41
click at [598, 71] on input "Search customers input" at bounding box center [769, 66] width 381 height 19
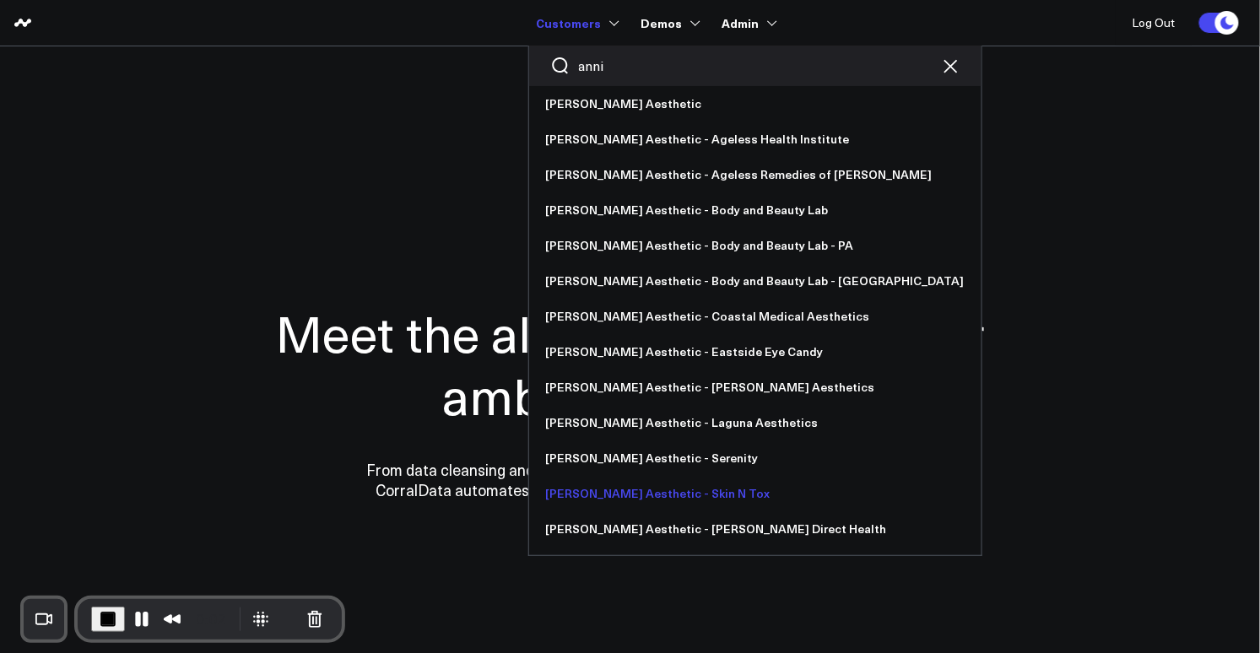
type input "anni"
click at [668, 495] on link "[PERSON_NAME] Aesthetic - Skin N Tox" at bounding box center [755, 493] width 452 height 35
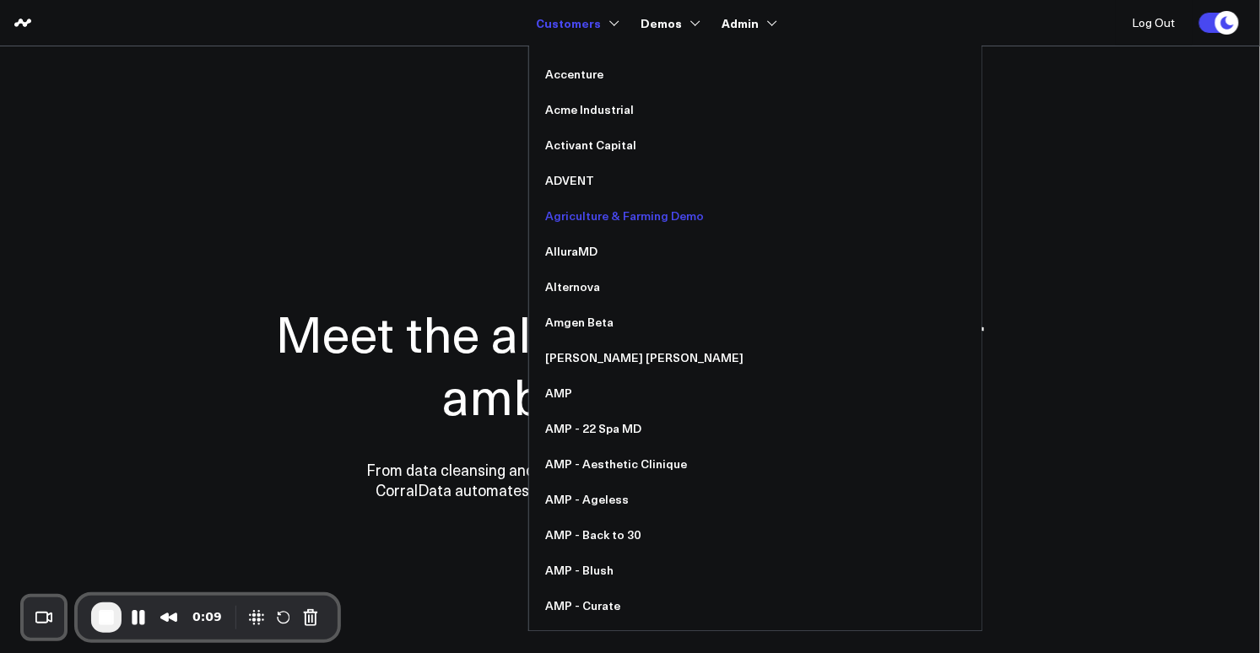
scroll to position [122, 0]
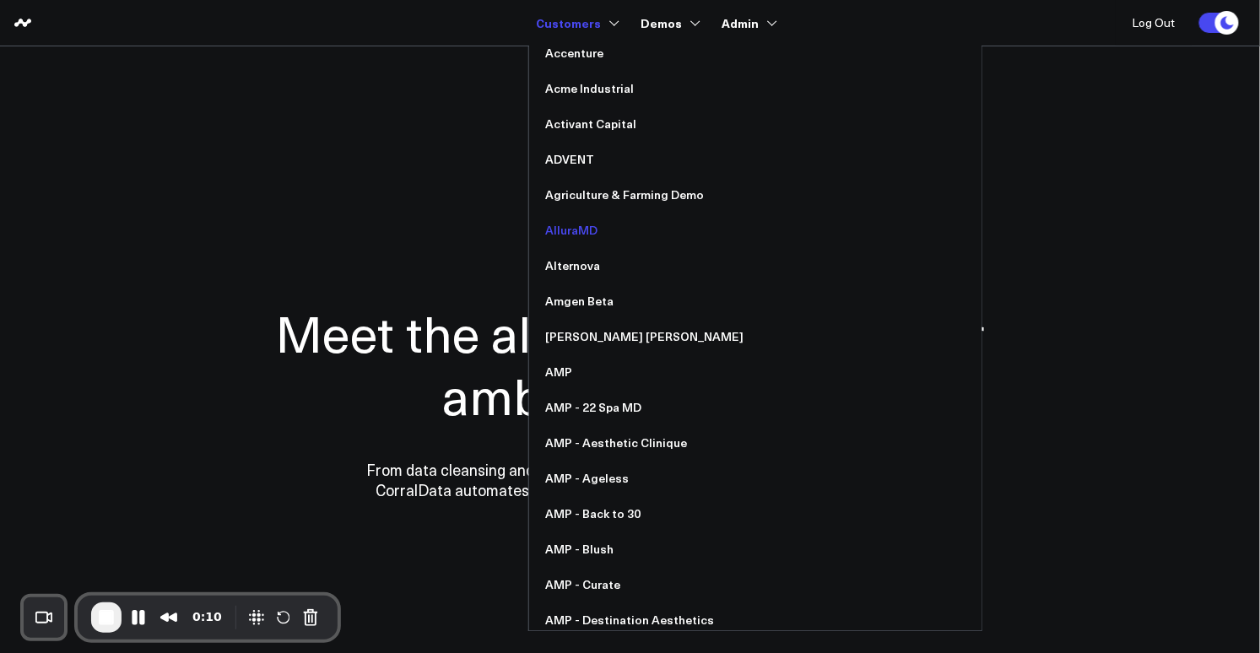
click at [584, 230] on link "AlluraMD" at bounding box center [755, 230] width 452 height 35
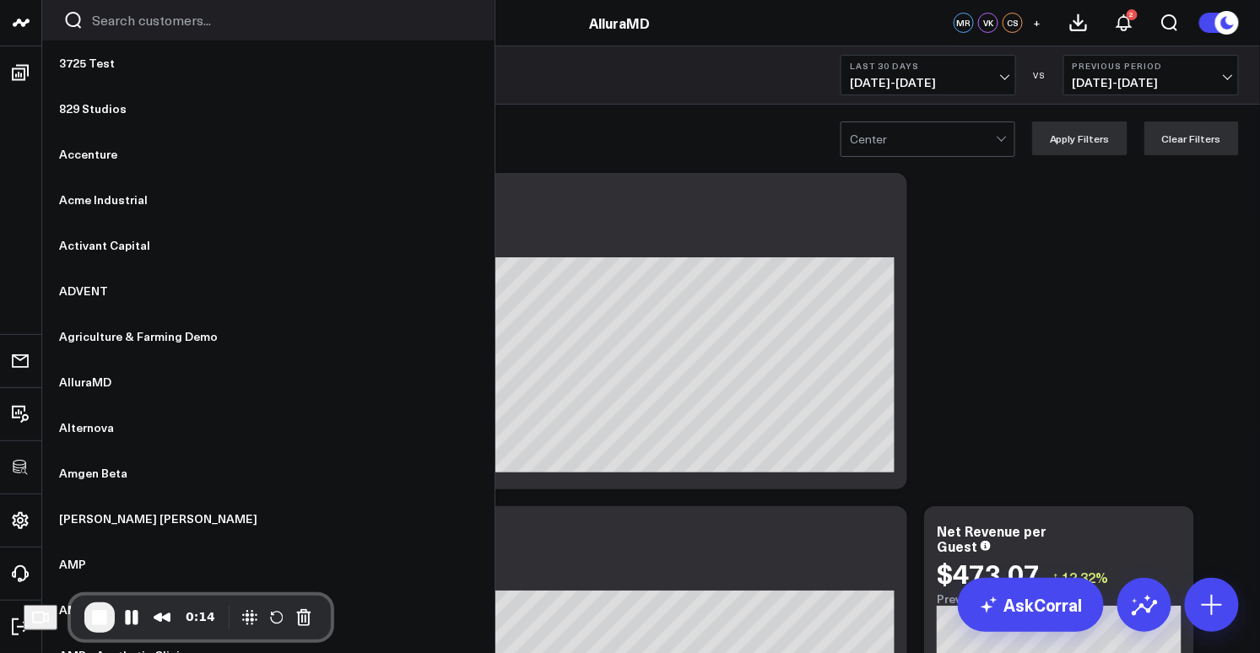
click at [129, 20] on input "Search customers input" at bounding box center [282, 20] width 381 height 19
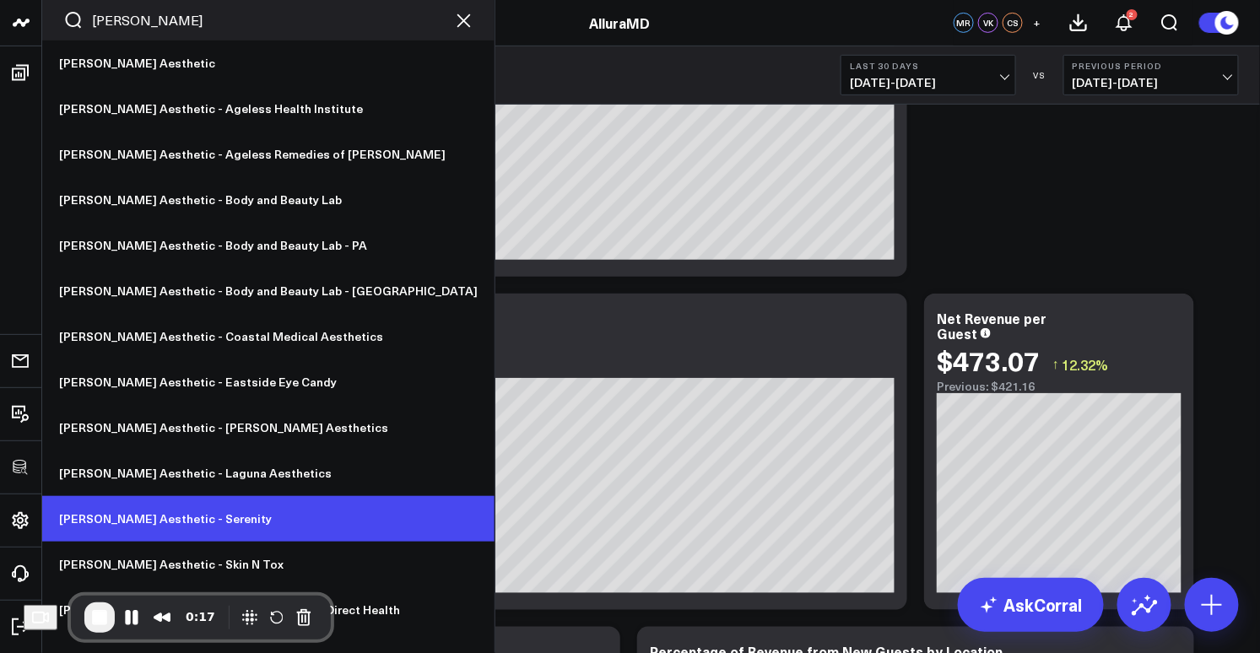
scroll to position [246, 0]
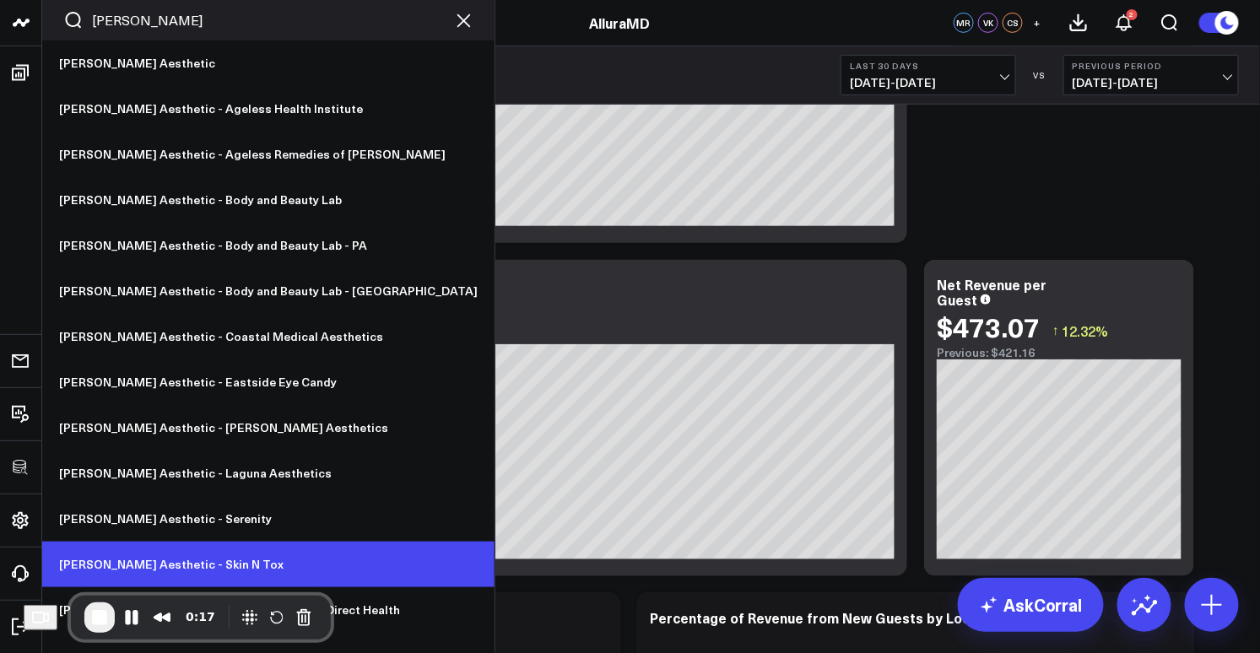
type input "annie"
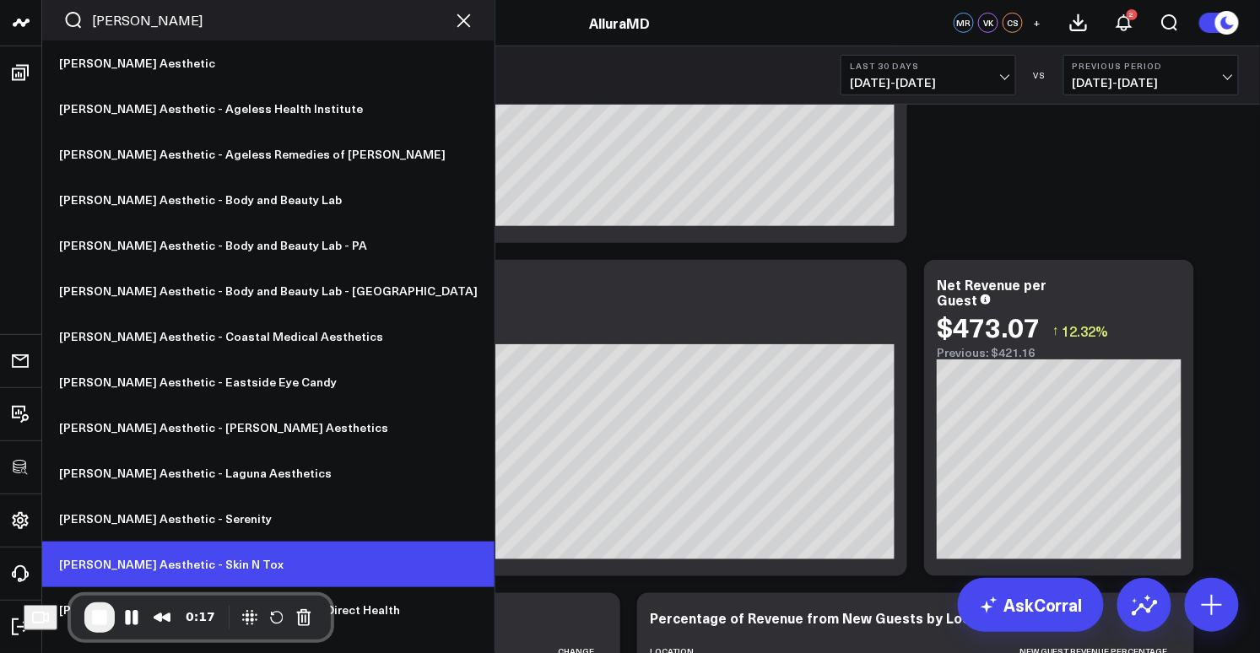
click at [170, 558] on link "[PERSON_NAME] Aesthetic - Skin N Tox" at bounding box center [268, 565] width 452 height 46
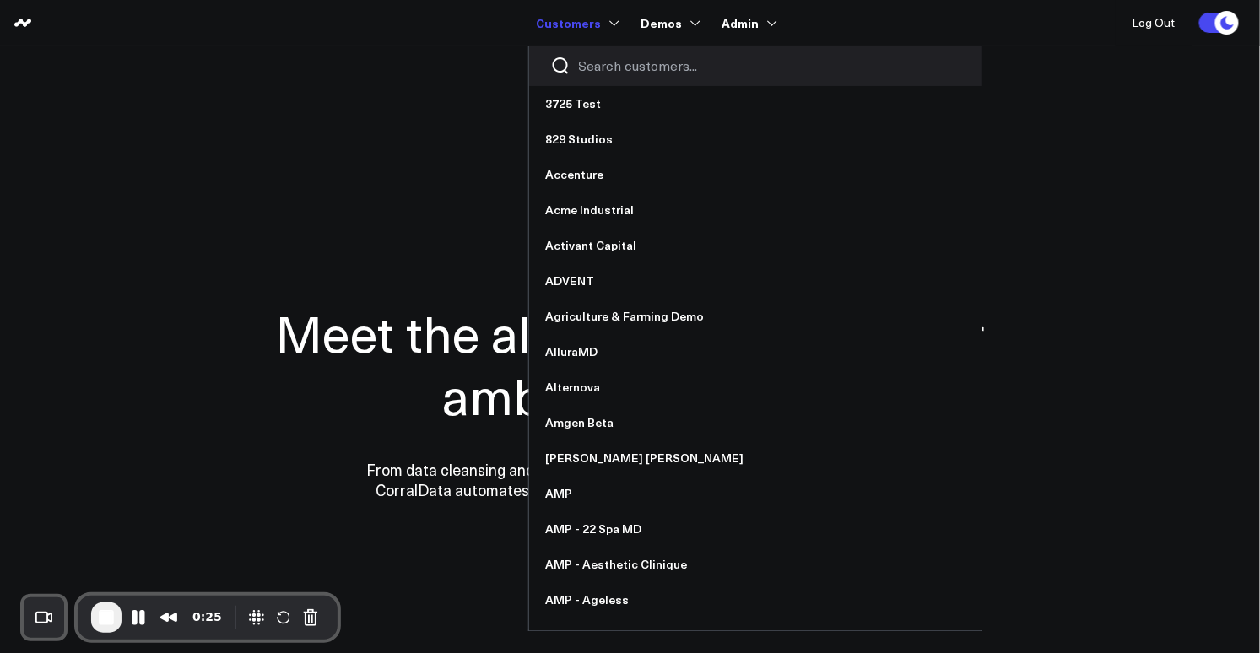
click at [617, 65] on input "Search customers input" at bounding box center [769, 66] width 381 height 19
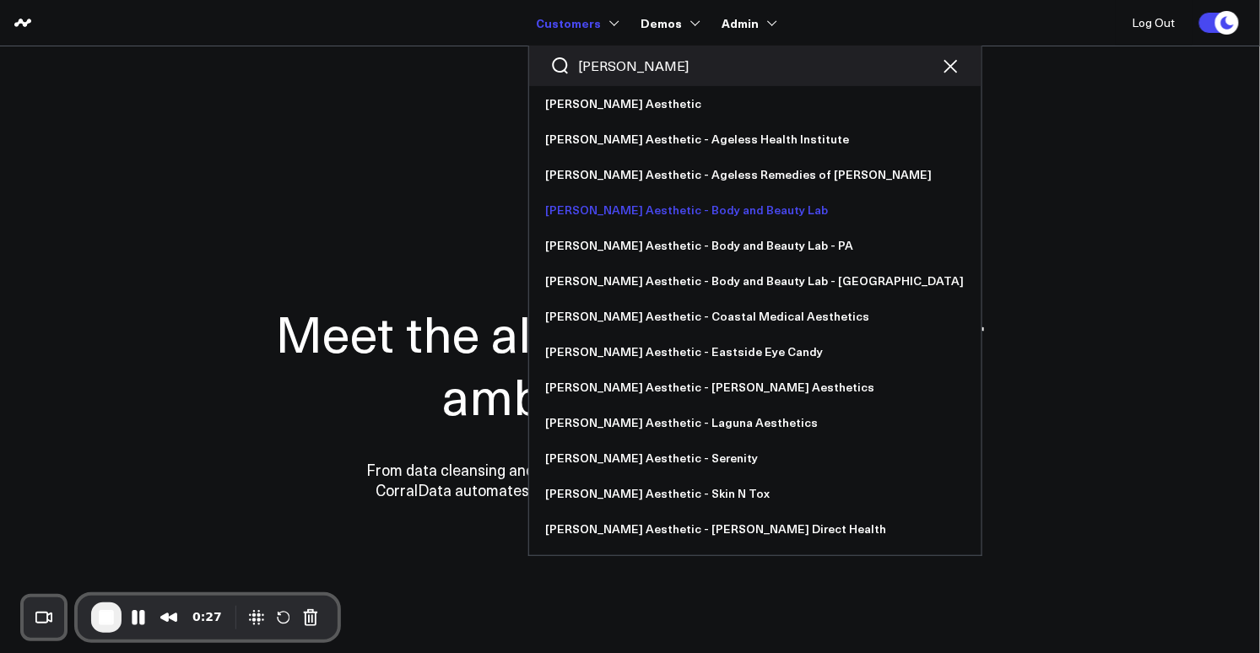
type input "[PERSON_NAME]"
click at [629, 219] on link "[PERSON_NAME] Aesthetic - Body and Beauty Lab" at bounding box center [755, 209] width 452 height 35
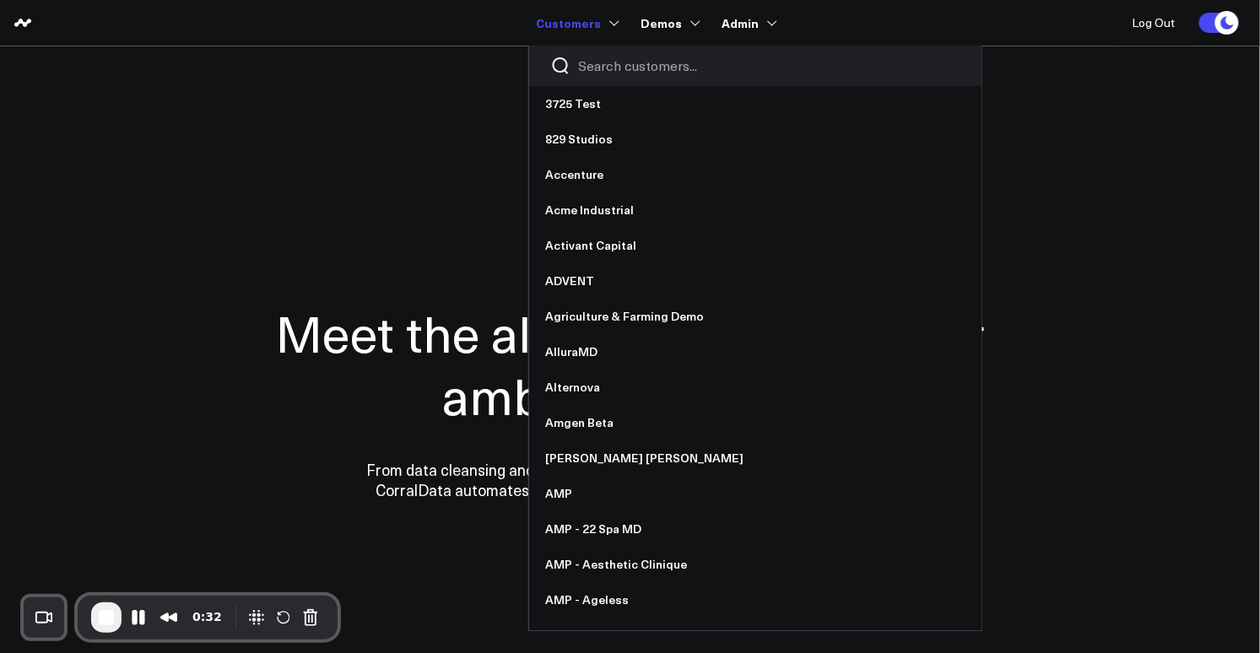
click at [621, 58] on input "Search customers input" at bounding box center [769, 66] width 381 height 19
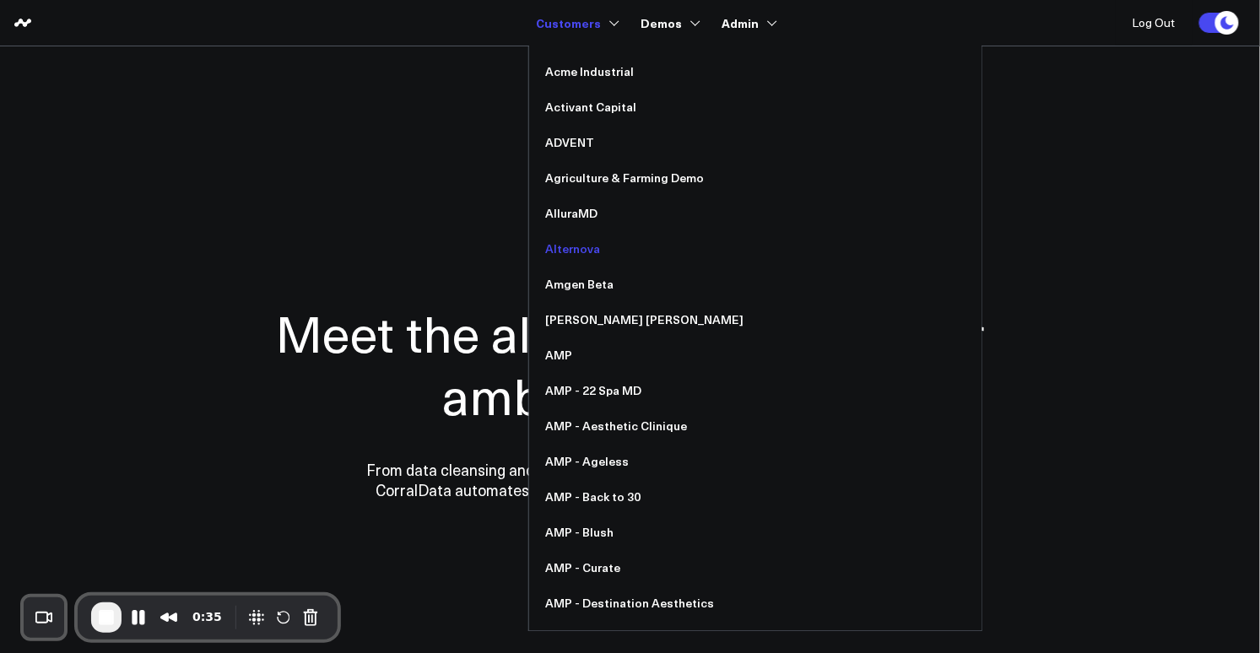
scroll to position [216, 0]
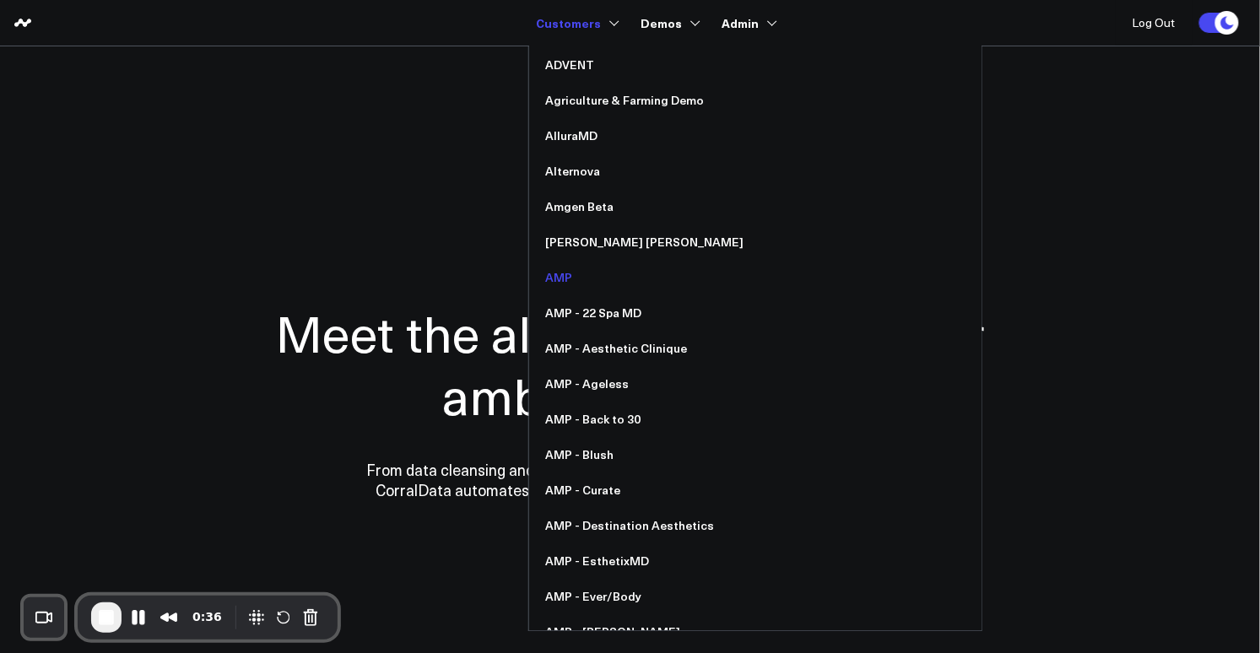
click at [593, 274] on link "AMP" at bounding box center [755, 277] width 452 height 35
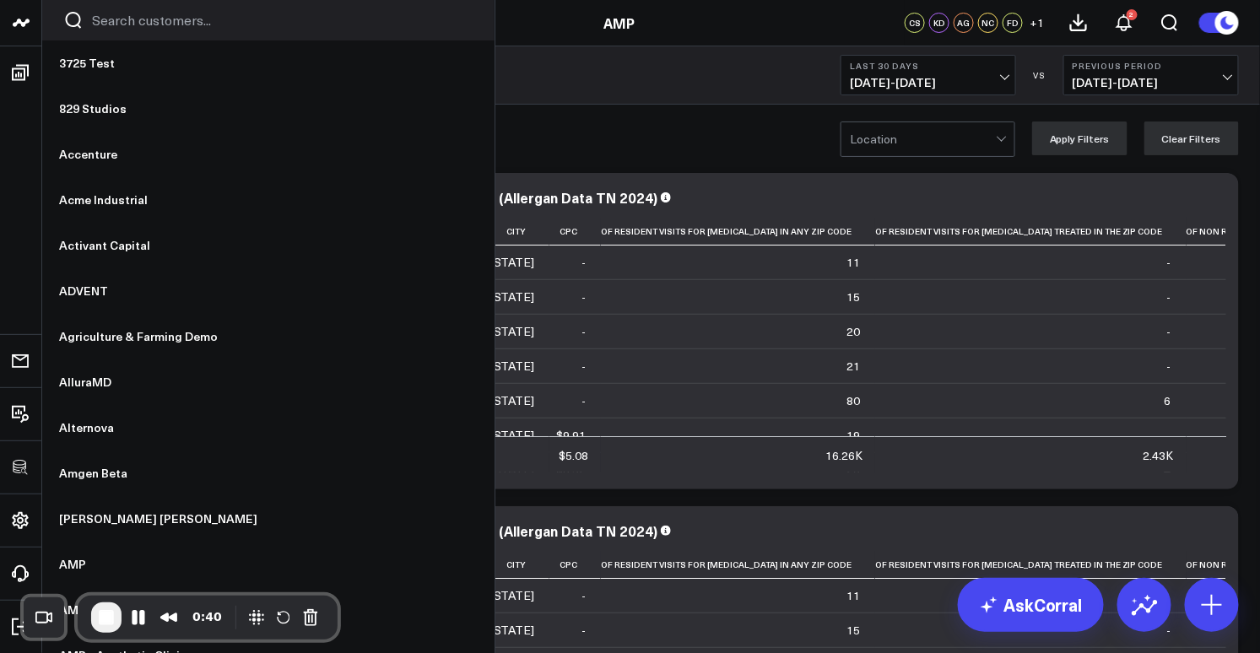
click at [116, 25] on input "Search customers input" at bounding box center [282, 20] width 381 height 19
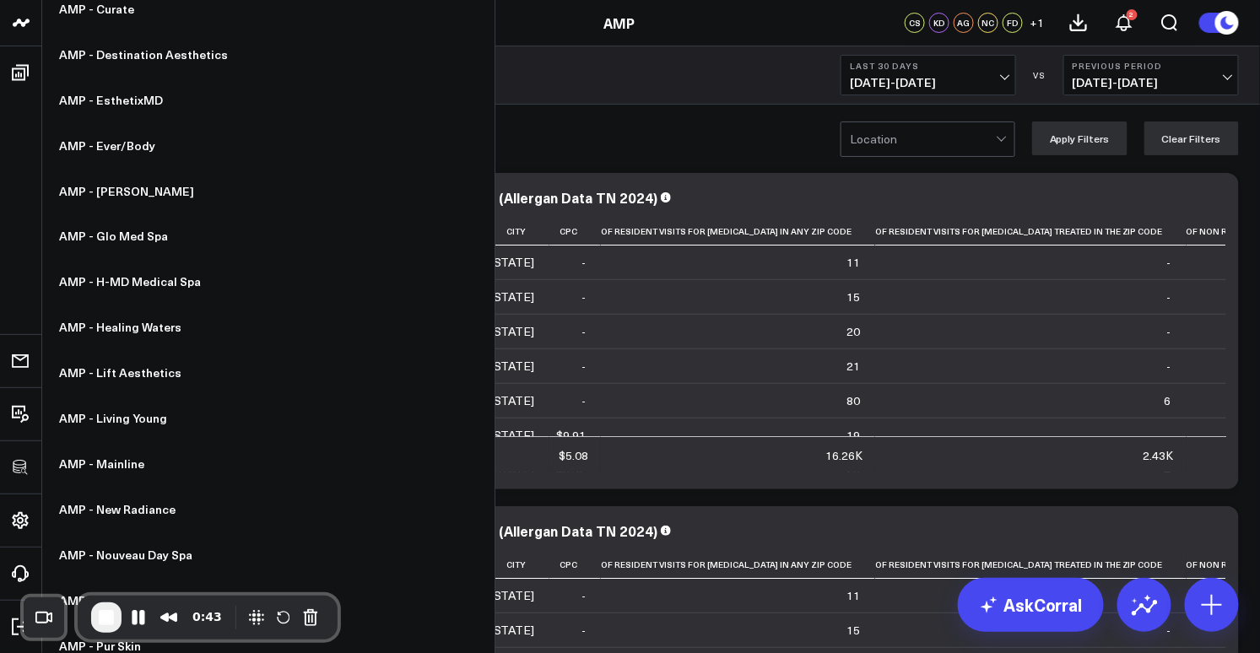
scroll to position [810, 0]
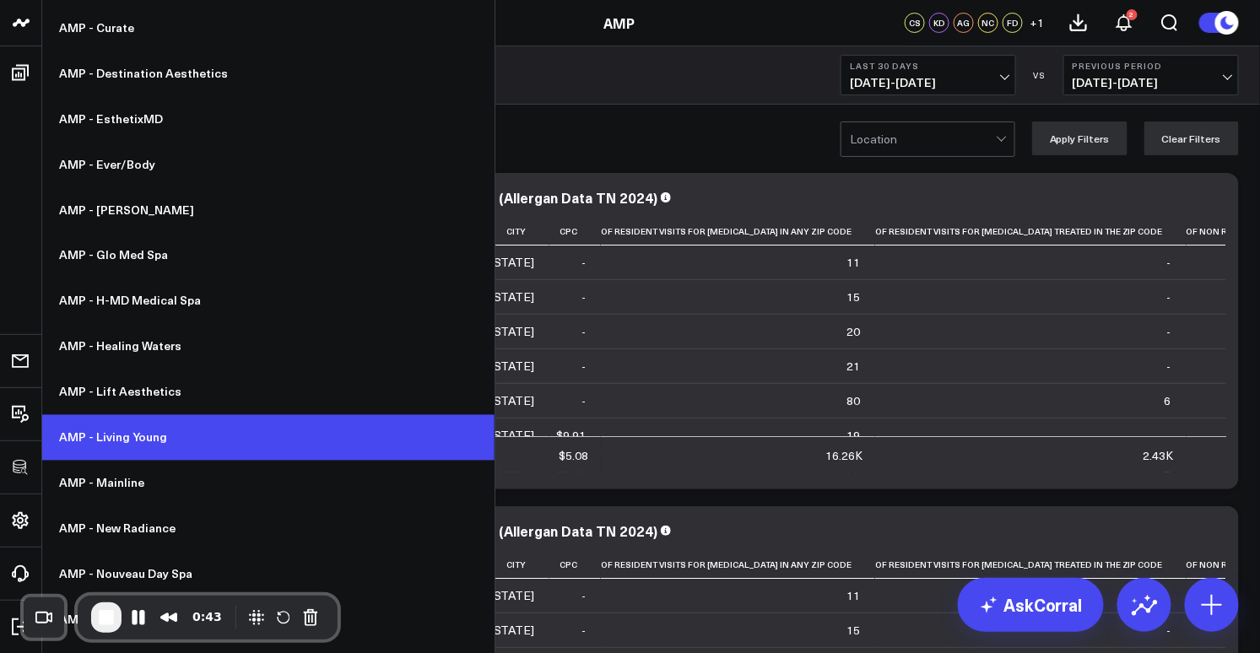
click at [127, 433] on link "AMP - Living Young" at bounding box center [268, 438] width 452 height 46
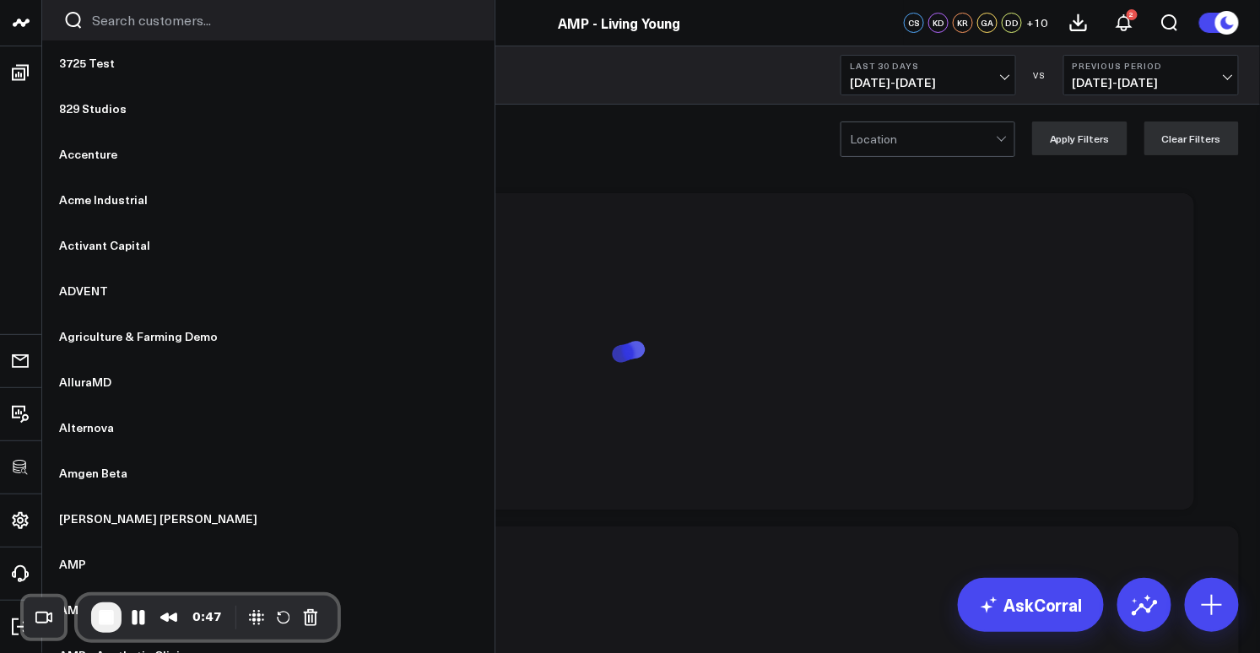
click at [103, 26] on input "Search customers input" at bounding box center [282, 20] width 381 height 19
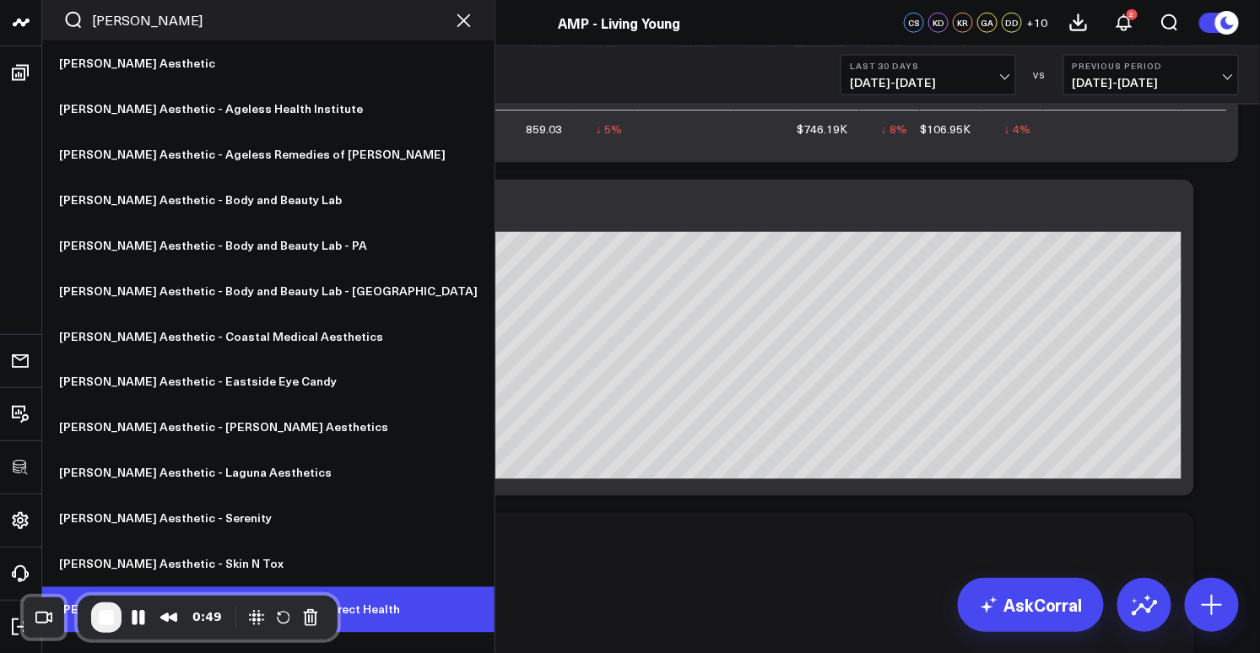
scroll to position [683, 0]
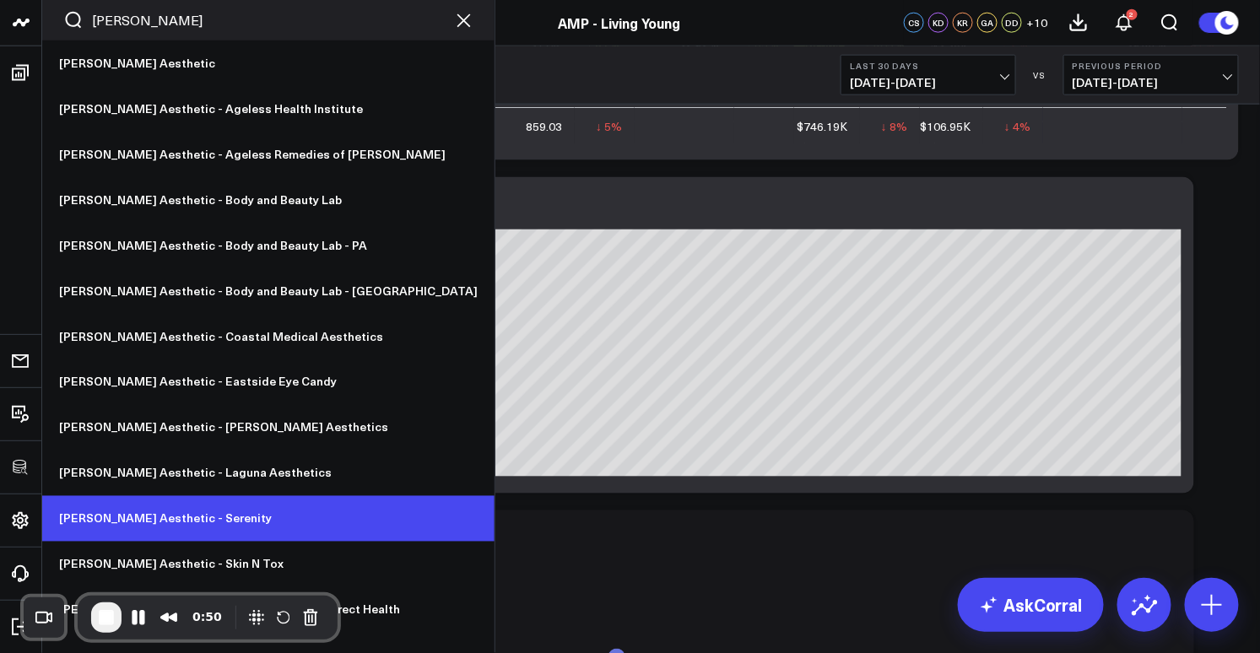
type input "[PERSON_NAME]"
click at [171, 512] on link "[PERSON_NAME] Aesthetic - Serenity" at bounding box center [268, 519] width 452 height 46
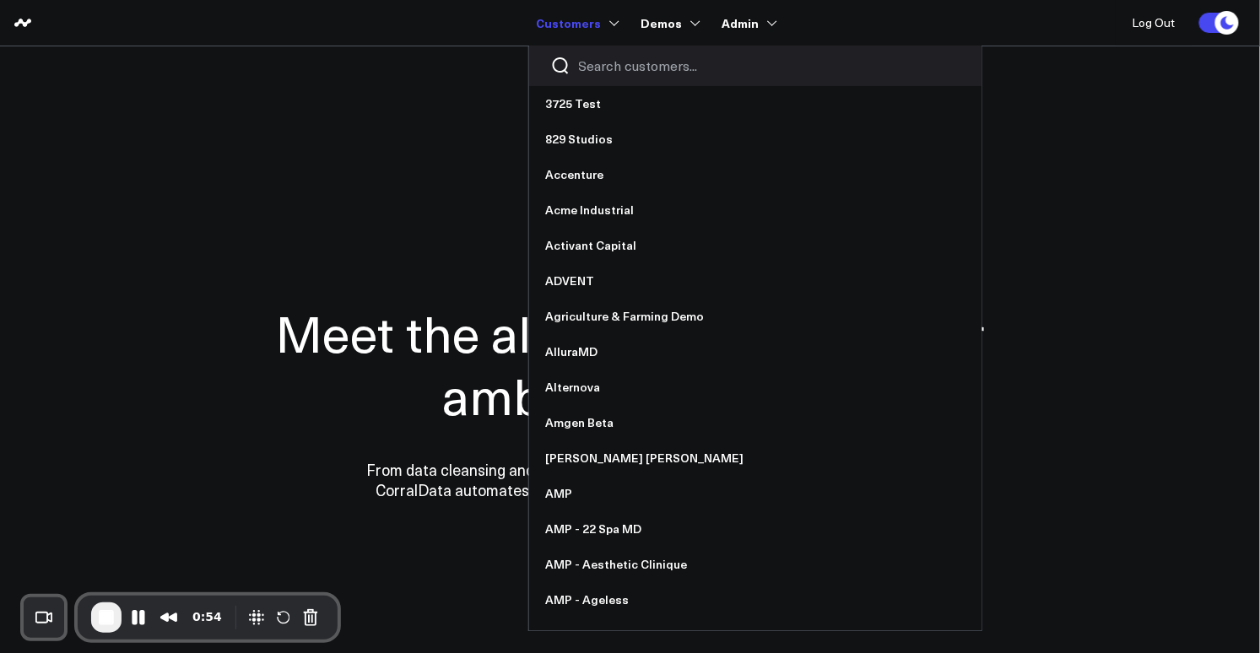
click at [608, 77] on div at bounding box center [755, 66] width 452 height 41
click at [613, 68] on input "Search customers input" at bounding box center [769, 66] width 381 height 19
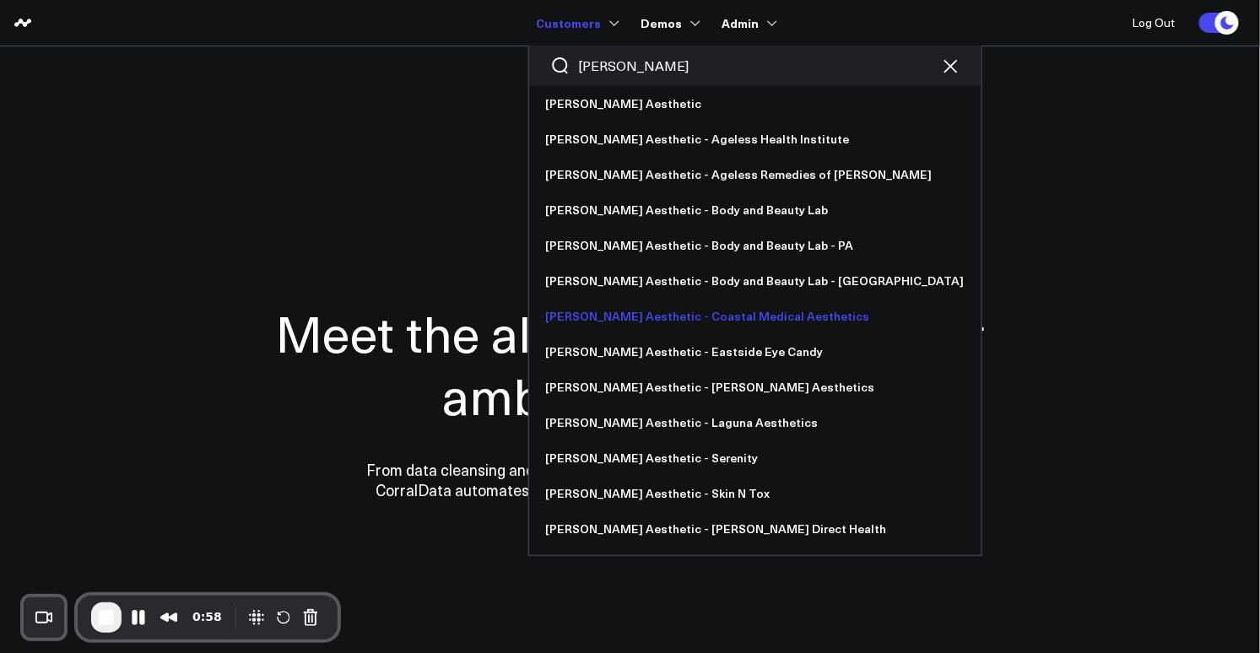
scroll to position [34, 0]
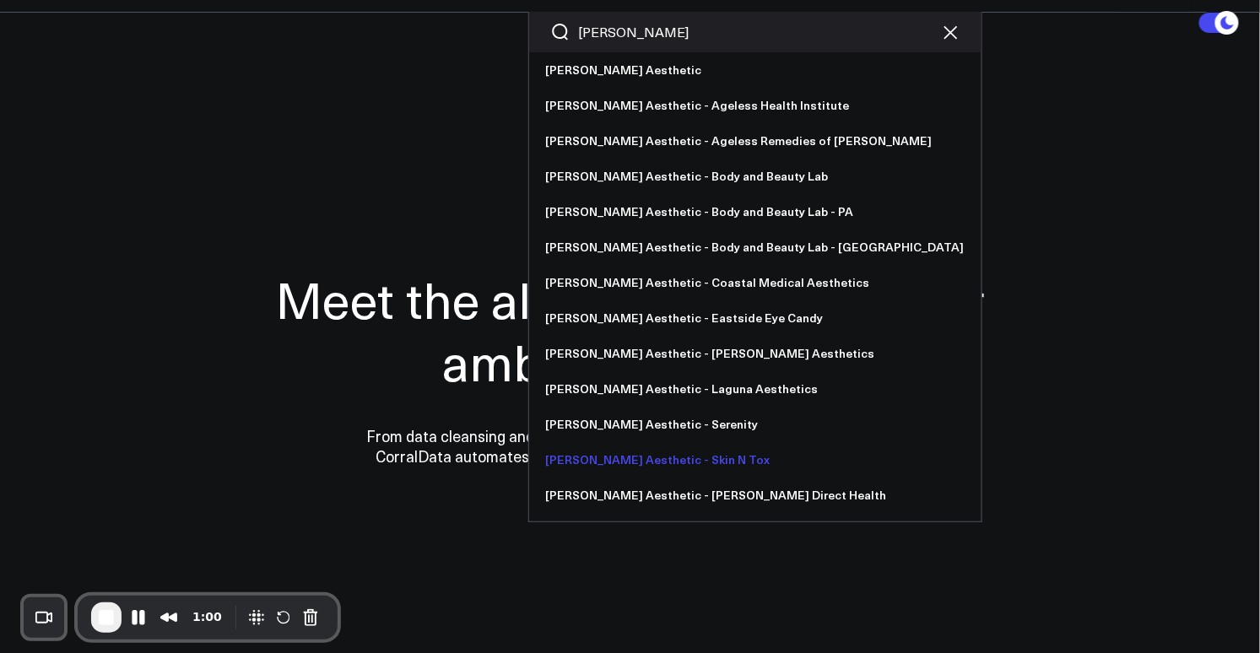
type input "[PERSON_NAME]"
click at [667, 461] on link "[PERSON_NAME] Aesthetic - Skin N Tox" at bounding box center [755, 459] width 452 height 35
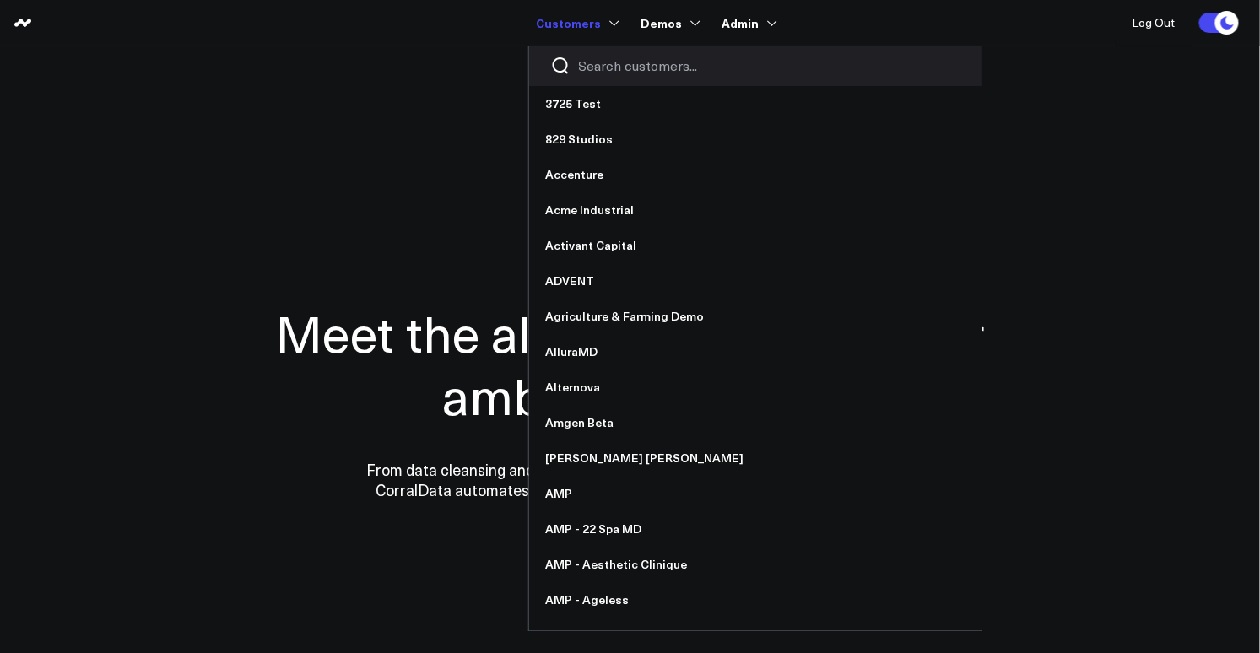
click at [592, 64] on input "Search customers input" at bounding box center [769, 66] width 381 height 19
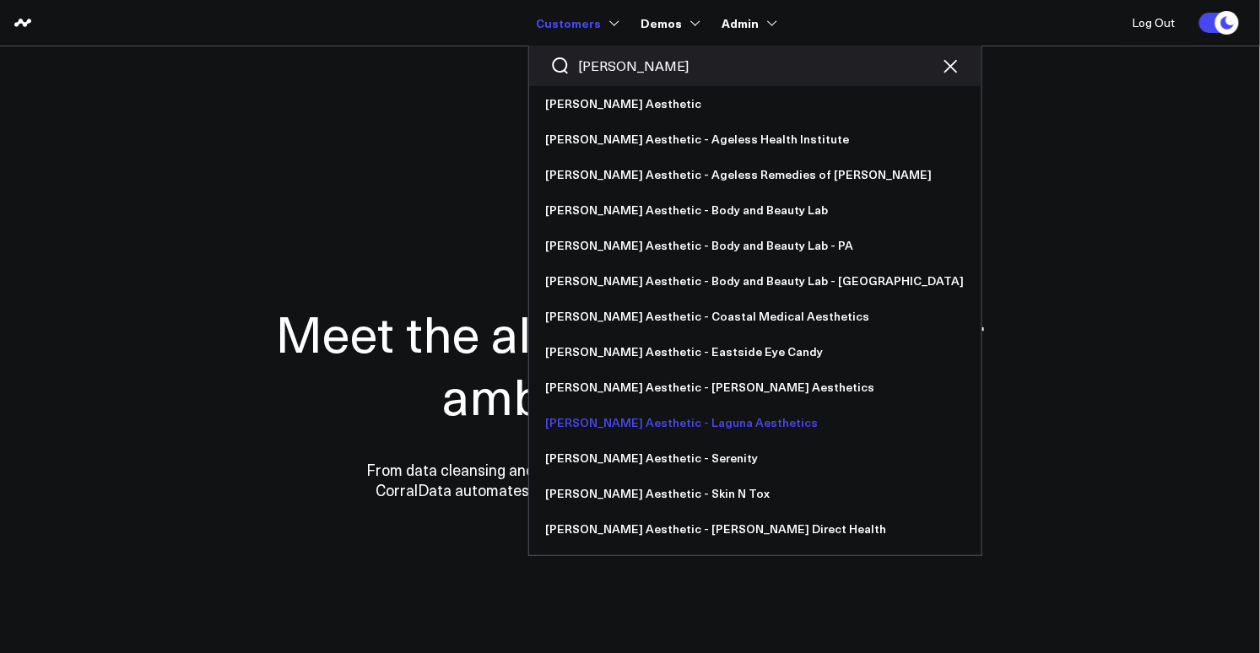
type input "annie"
click at [661, 425] on link "[PERSON_NAME] Aesthetic - Laguna Aesthetics" at bounding box center [755, 422] width 452 height 35
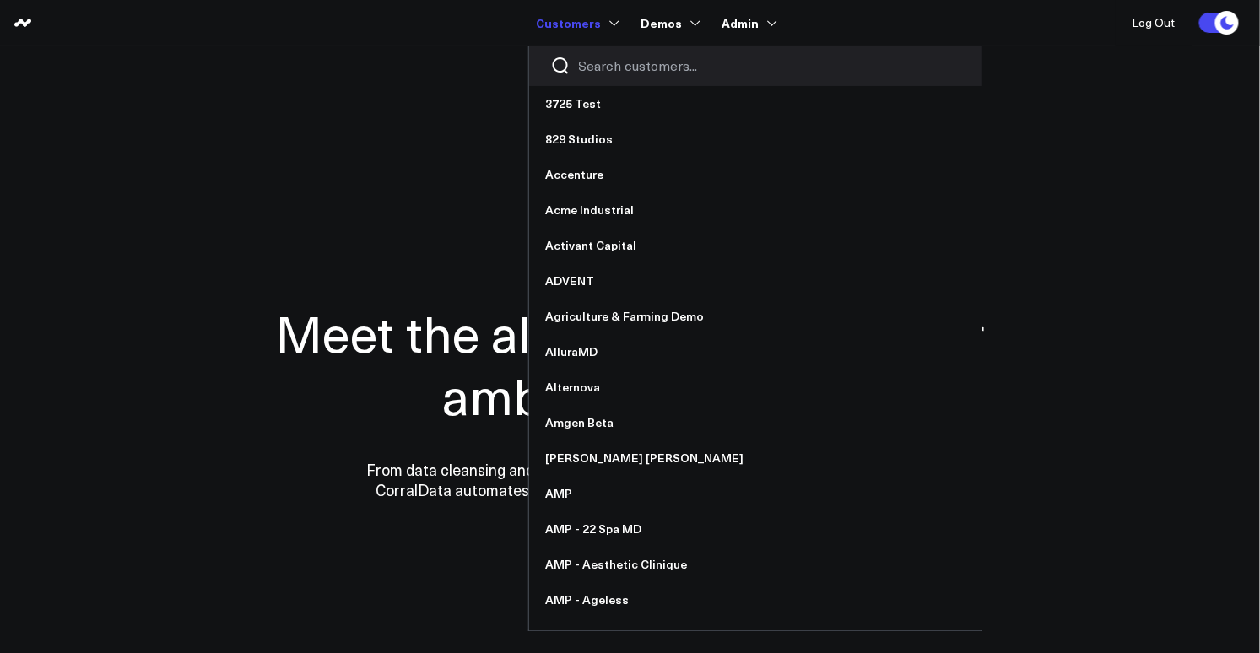
click at [620, 73] on input "Search customers input" at bounding box center [769, 66] width 381 height 19
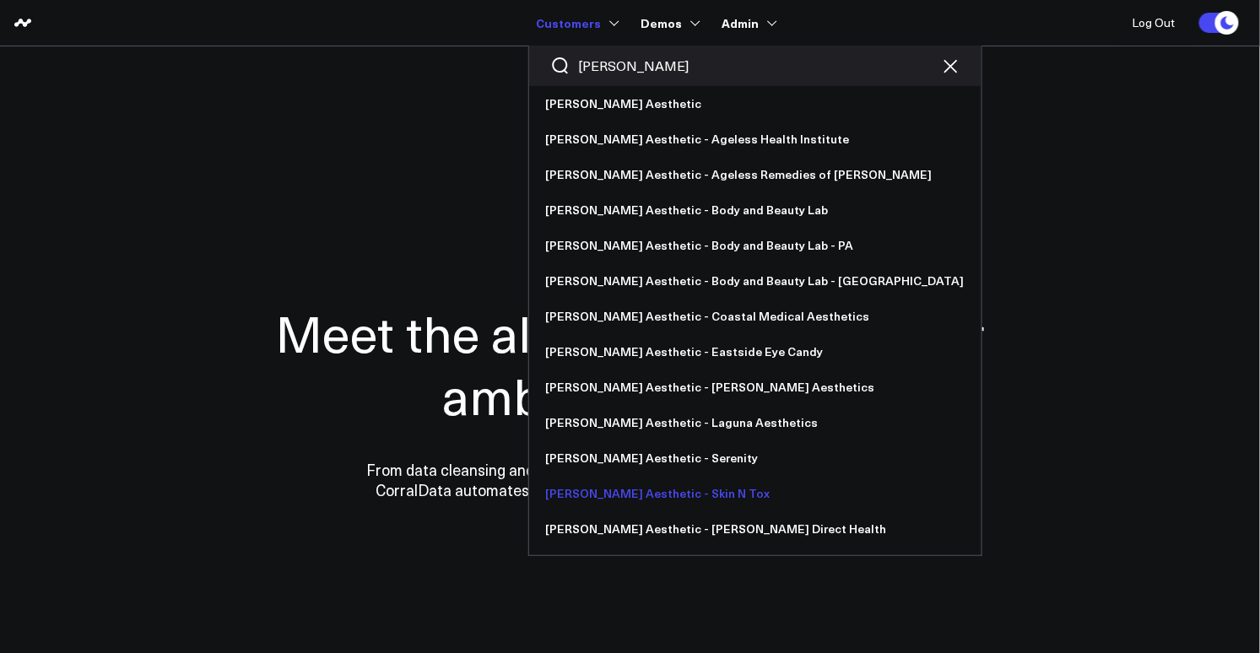
type input "annie"
click at [659, 497] on link "[PERSON_NAME] Aesthetic - Skin N Tox" at bounding box center [755, 493] width 452 height 35
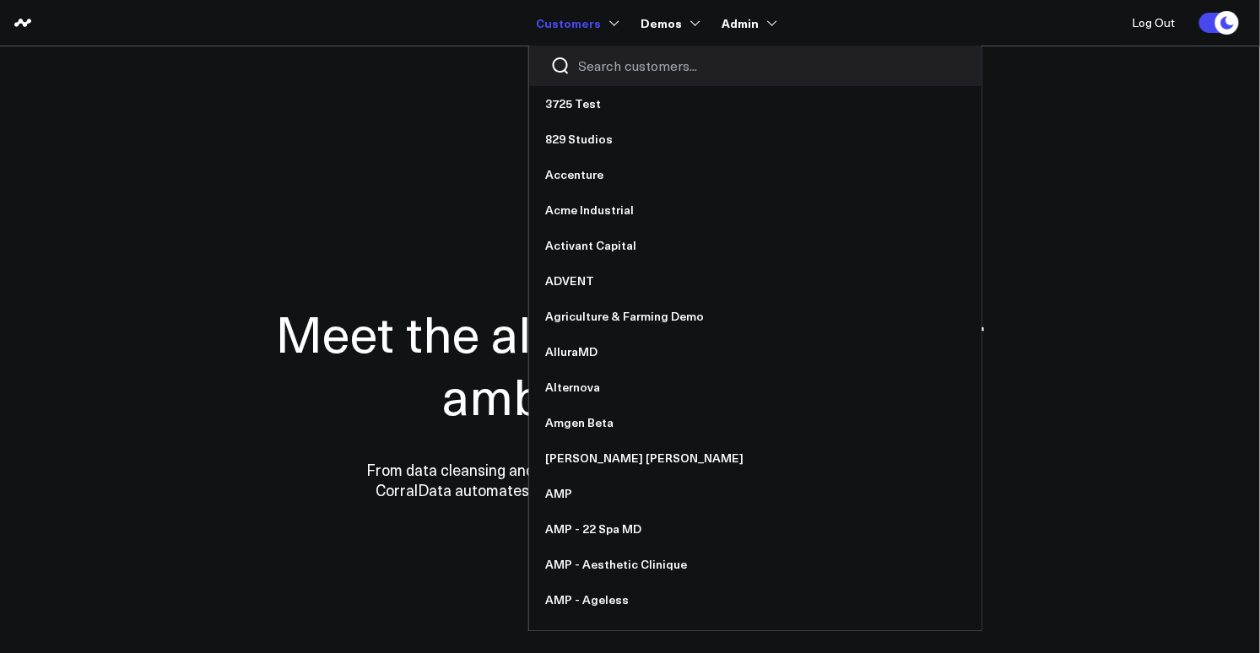
click at [609, 65] on input "Search customers input" at bounding box center [769, 66] width 381 height 19
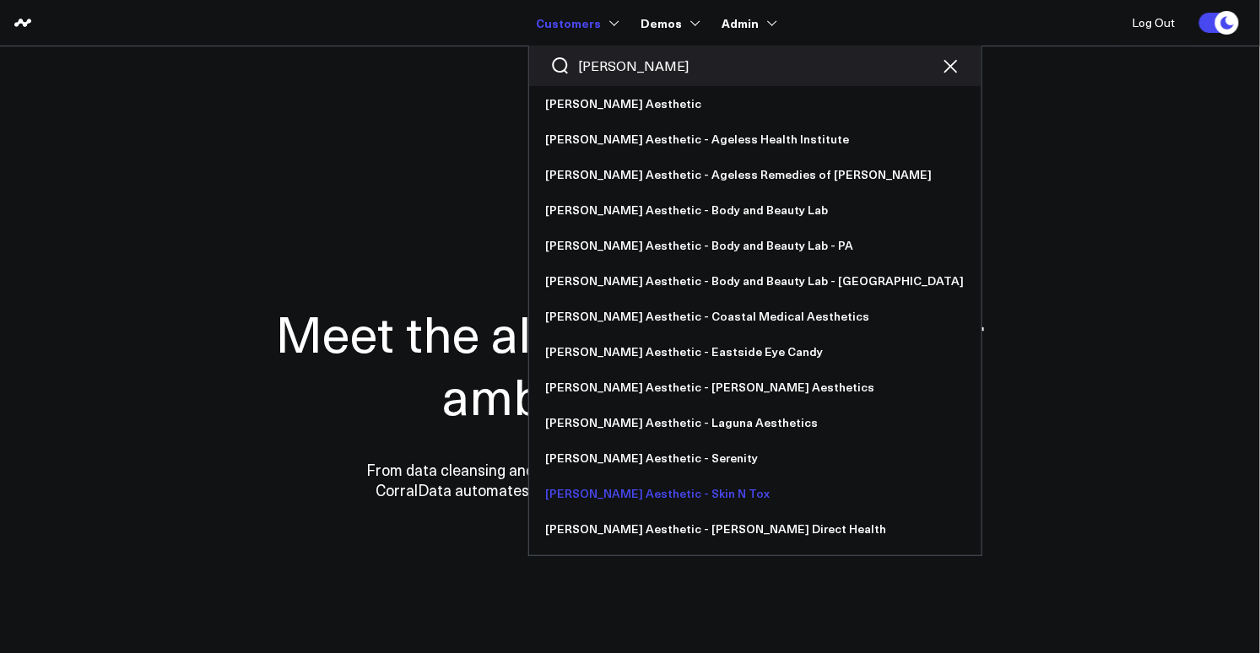
type input "[PERSON_NAME]"
click at [633, 493] on link "[PERSON_NAME] Aesthetic - Skin N Tox" at bounding box center [755, 493] width 452 height 35
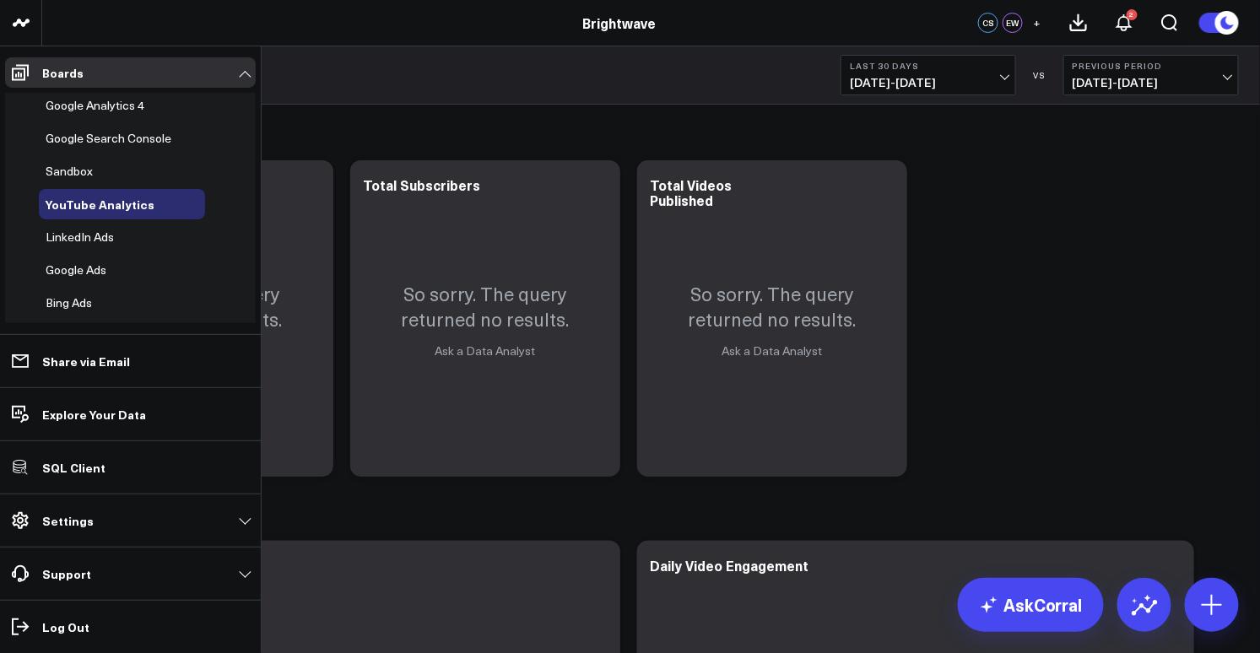
scroll to position [149, 0]
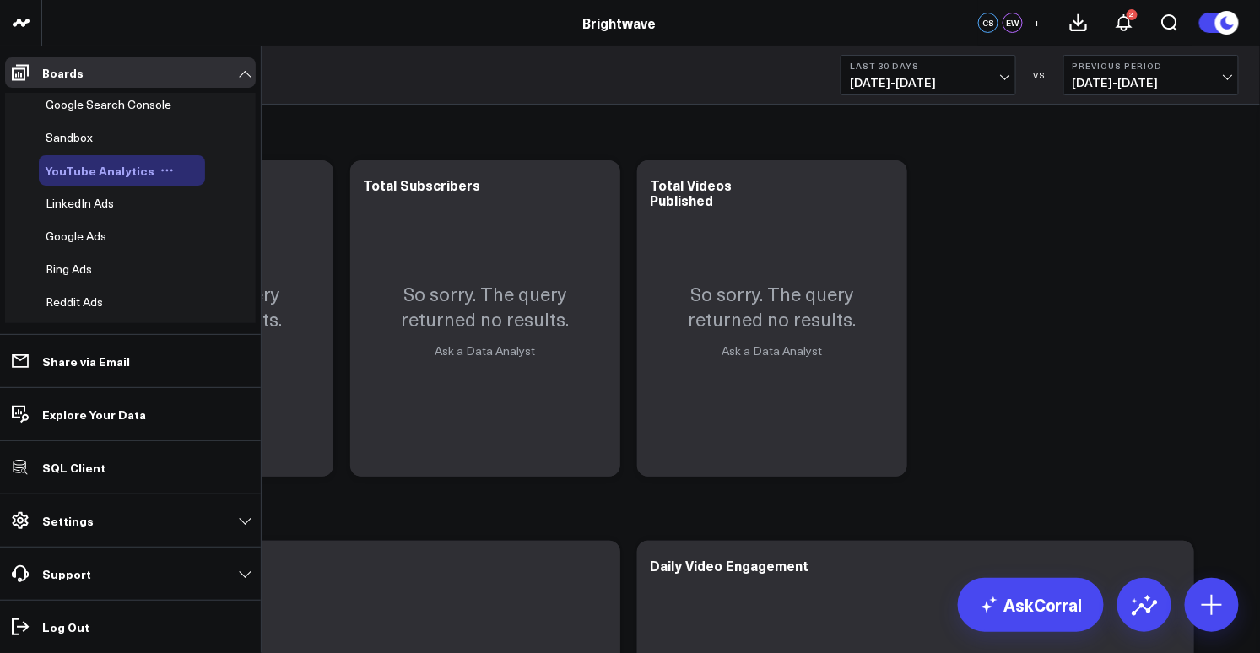
click at [161, 170] on icon at bounding box center [167, 171] width 14 height 14
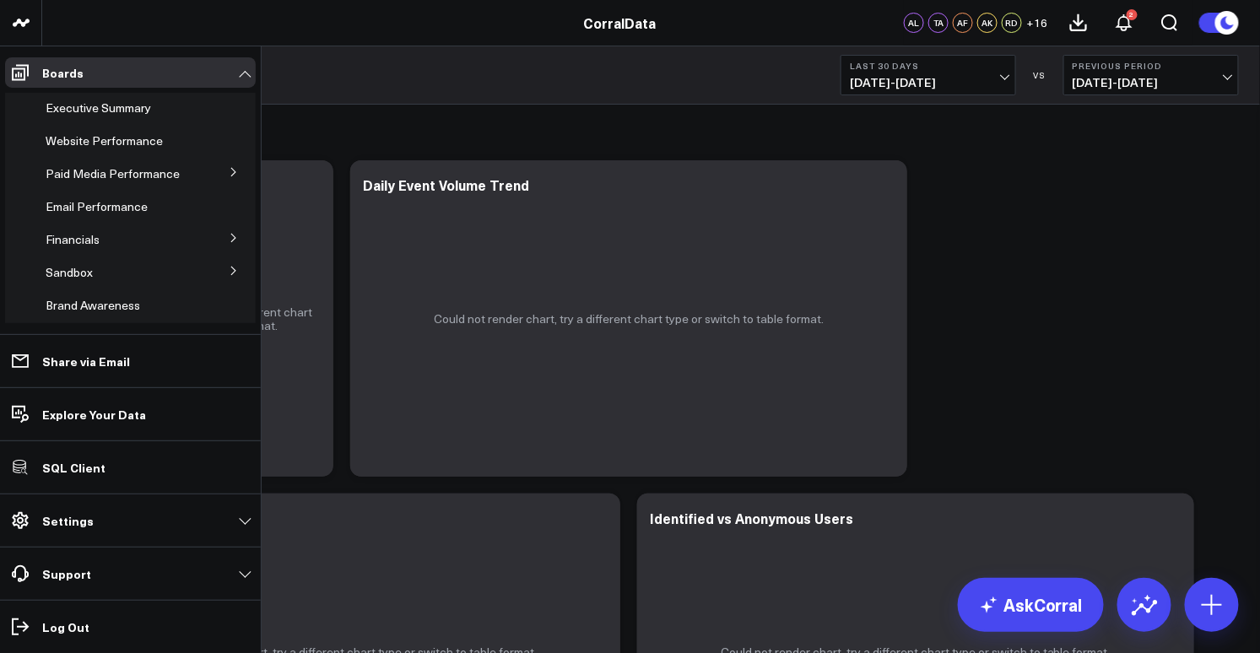
click at [77, 523] on p "Settings" at bounding box center [67, 521] width 51 height 14
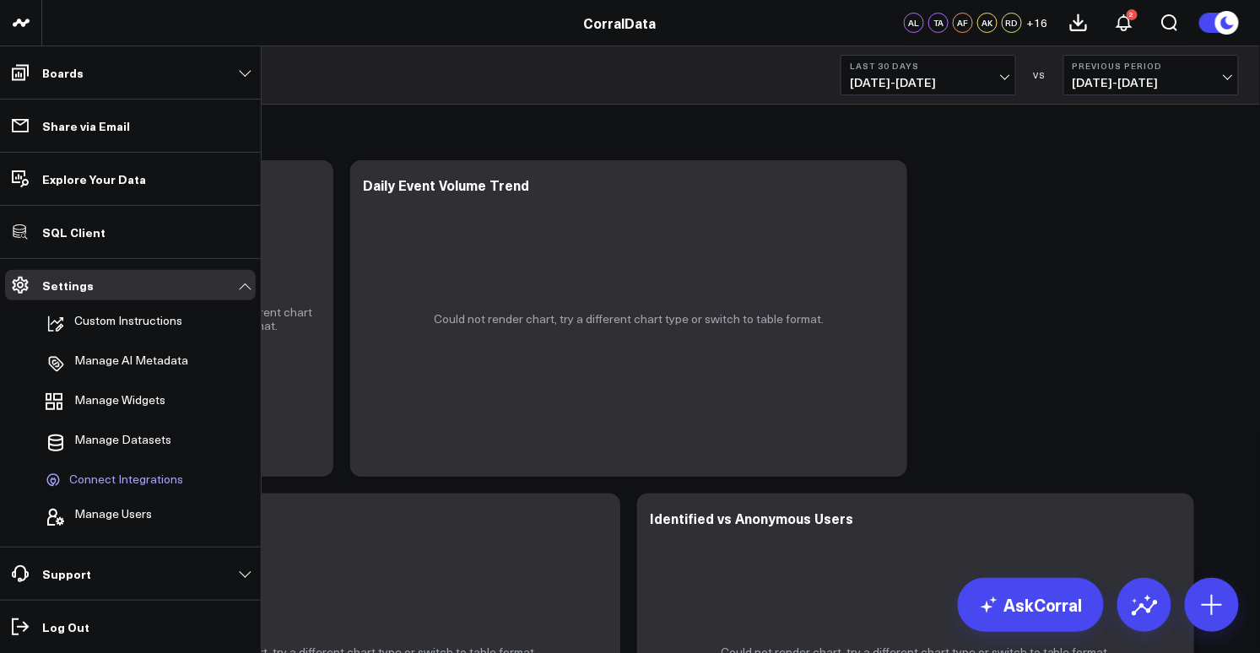
click at [121, 478] on span "Connect Integrations" at bounding box center [126, 480] width 114 height 15
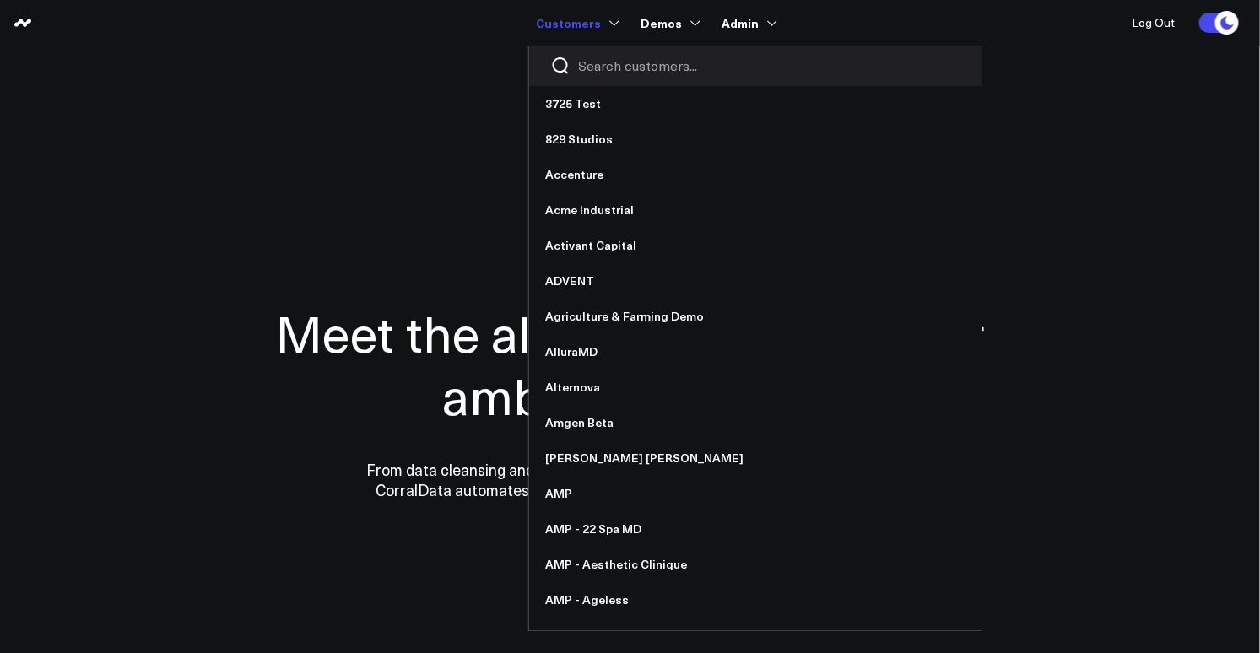
click at [607, 73] on input "Search customers input" at bounding box center [769, 66] width 381 height 19
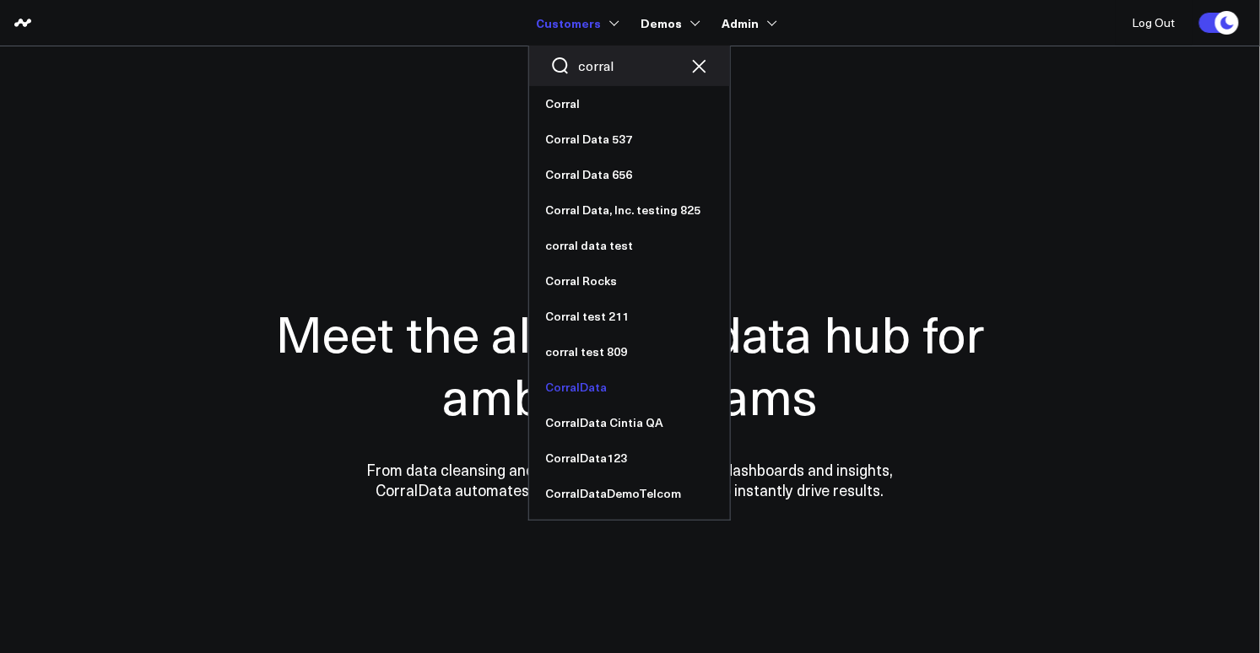
type input "corral"
click at [594, 392] on link "CorralData" at bounding box center [629, 387] width 201 height 35
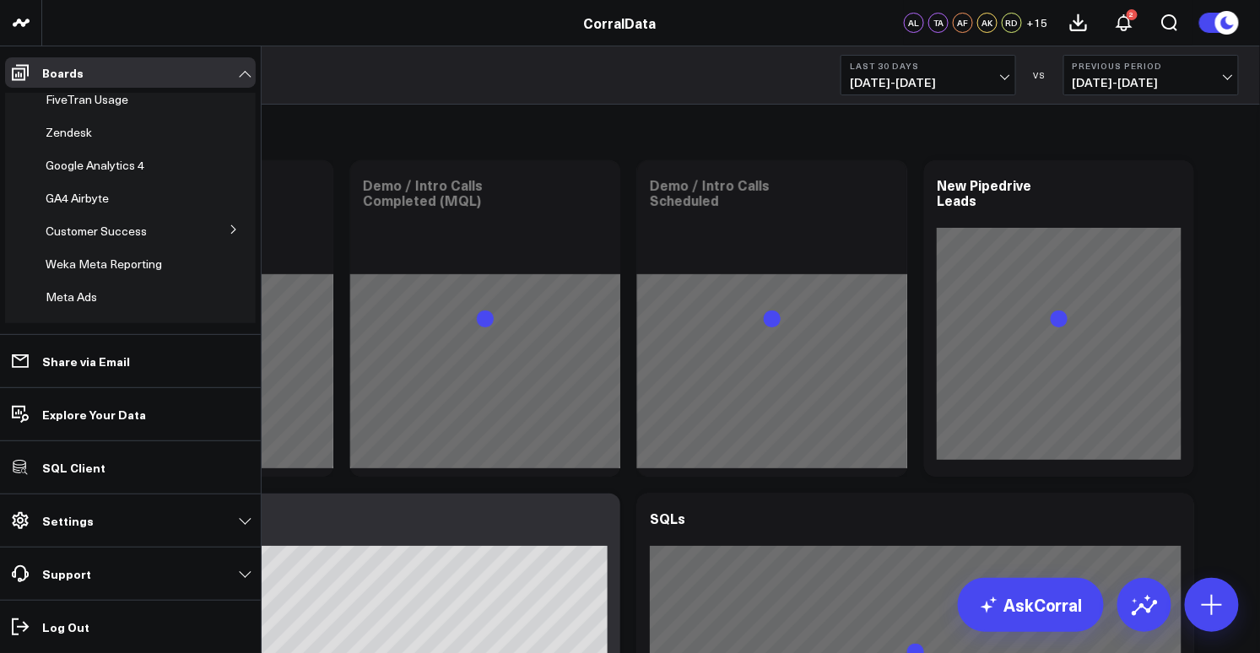
scroll to position [676, 0]
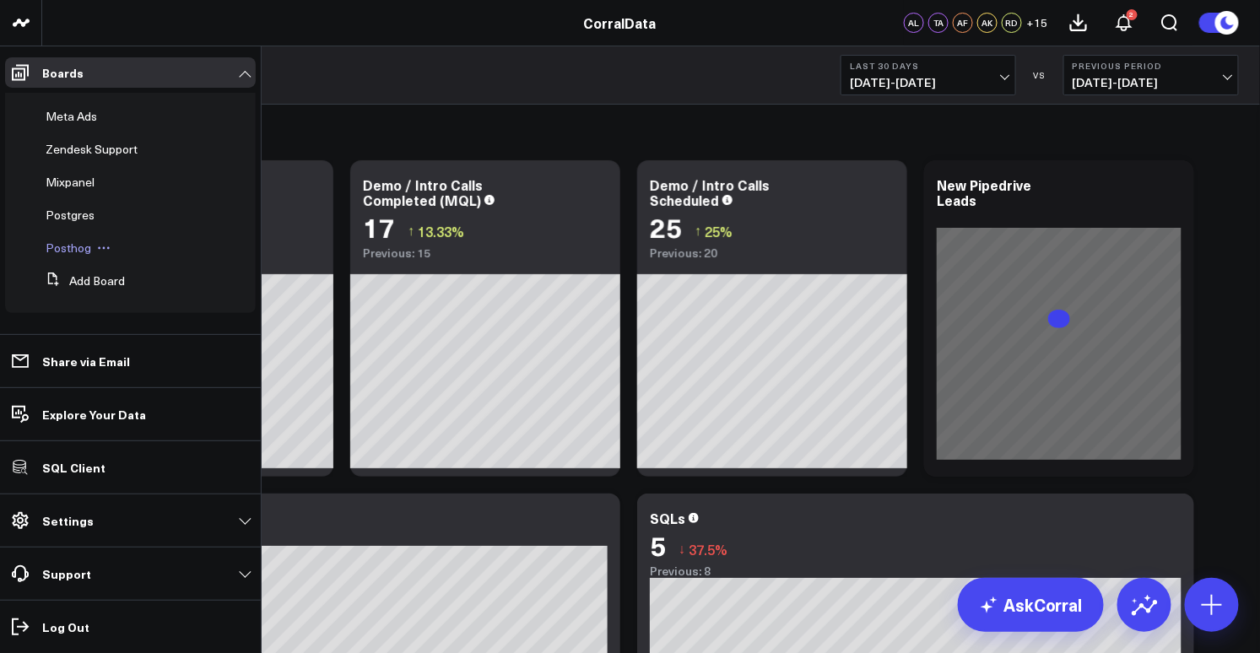
click at [79, 244] on span "Posthog" at bounding box center [69, 248] width 46 height 16
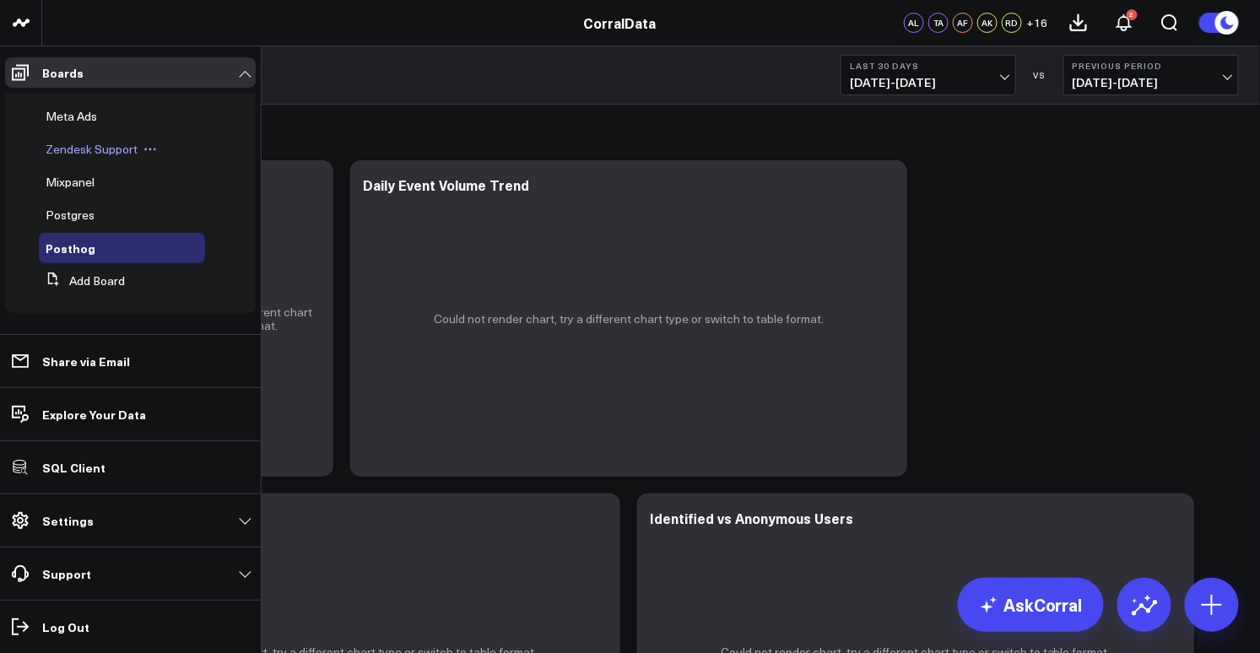
scroll to position [676, 0]
click at [105, 250] on icon at bounding box center [108, 248] width 14 height 14
click at [181, 370] on button "Delete Board" at bounding box center [182, 370] width 137 height 33
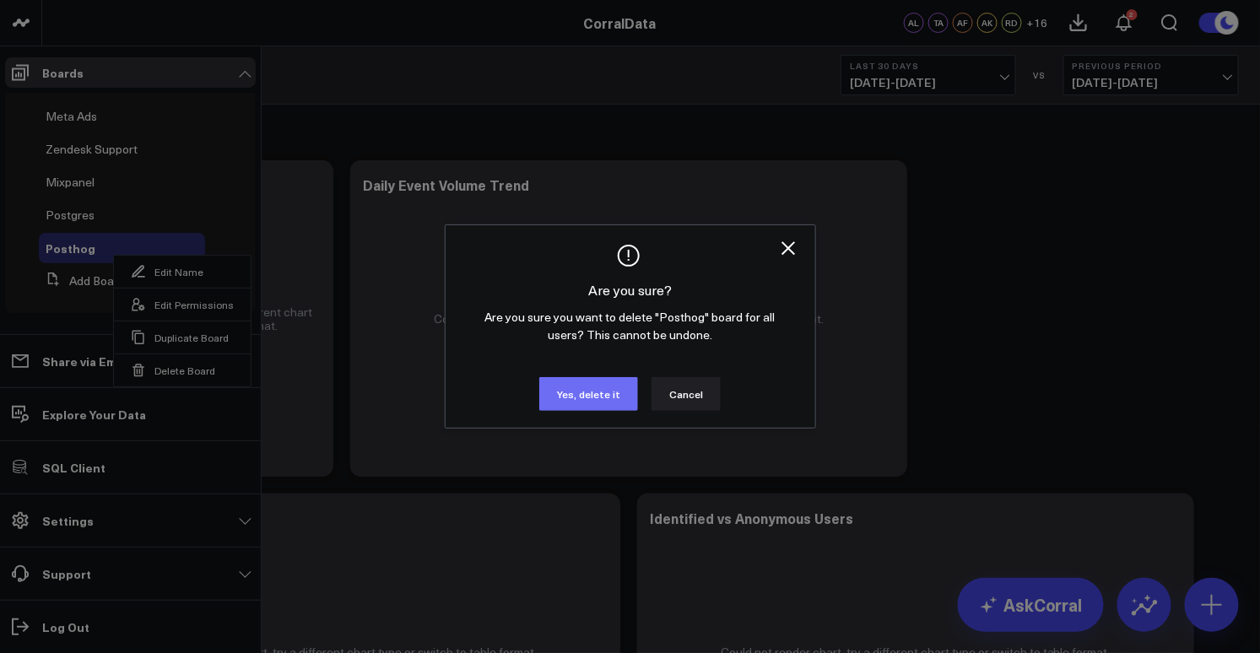
click at [581, 397] on button "Yes, delete it" at bounding box center [588, 394] width 99 height 34
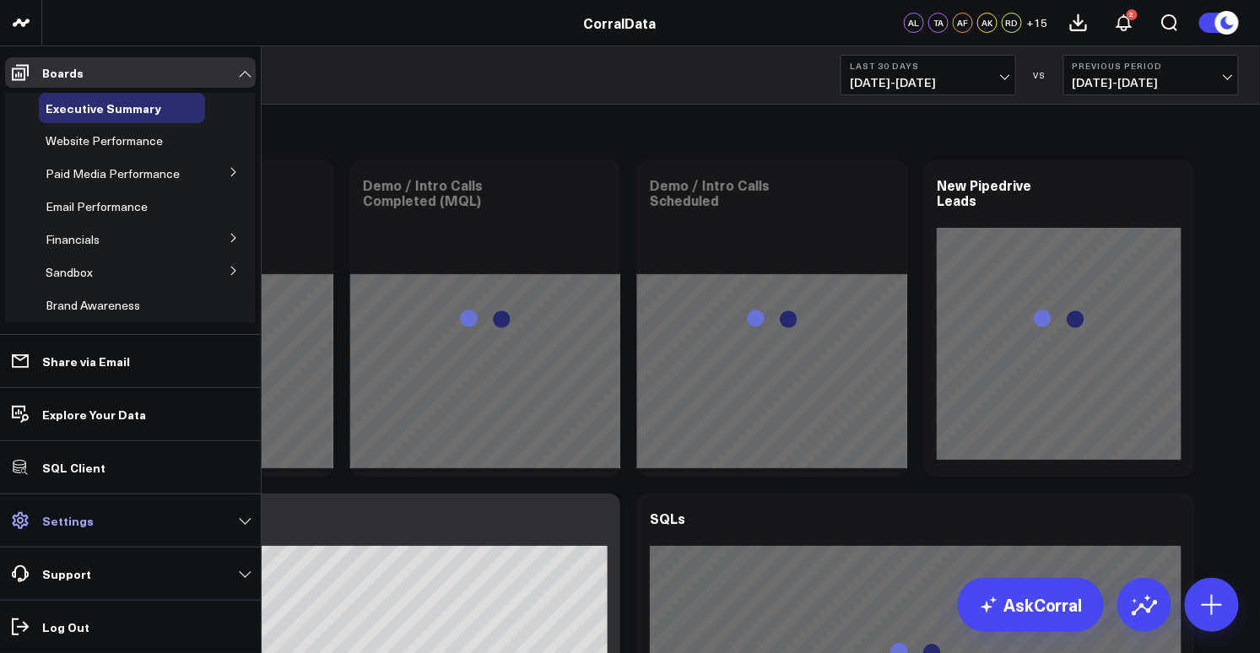
click at [73, 519] on p "Settings" at bounding box center [67, 521] width 51 height 14
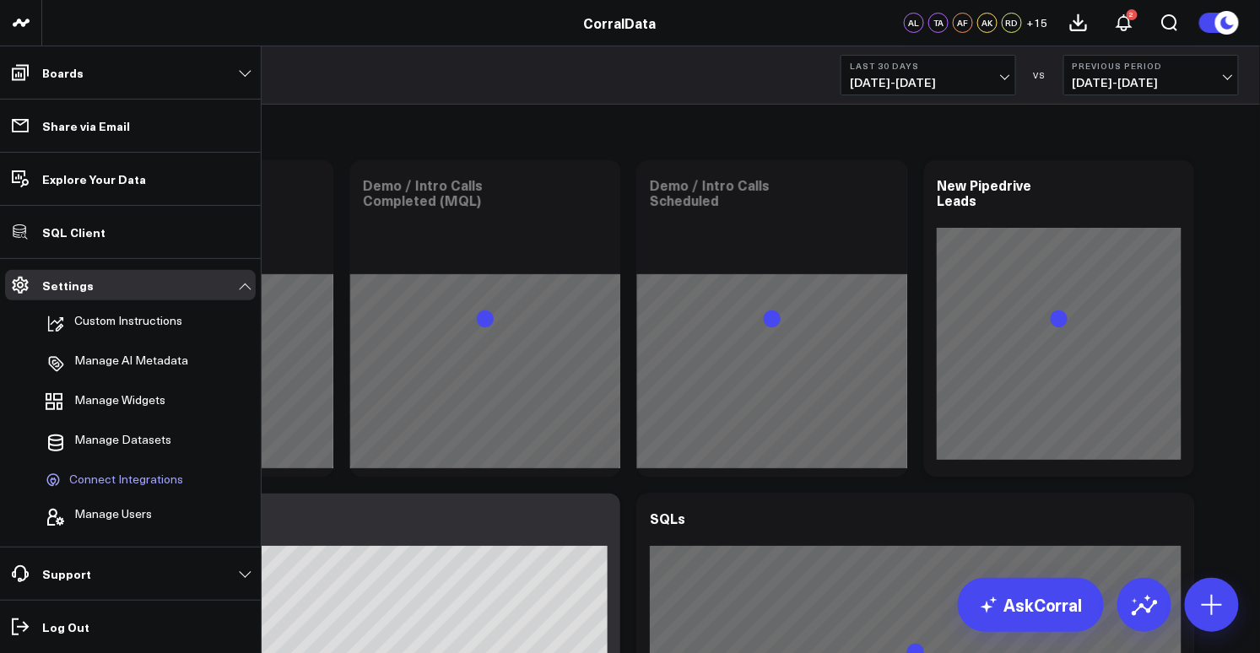
click at [112, 480] on span "Connect Integrations" at bounding box center [126, 480] width 114 height 15
